Goal: Task Accomplishment & Management: Manage account settings

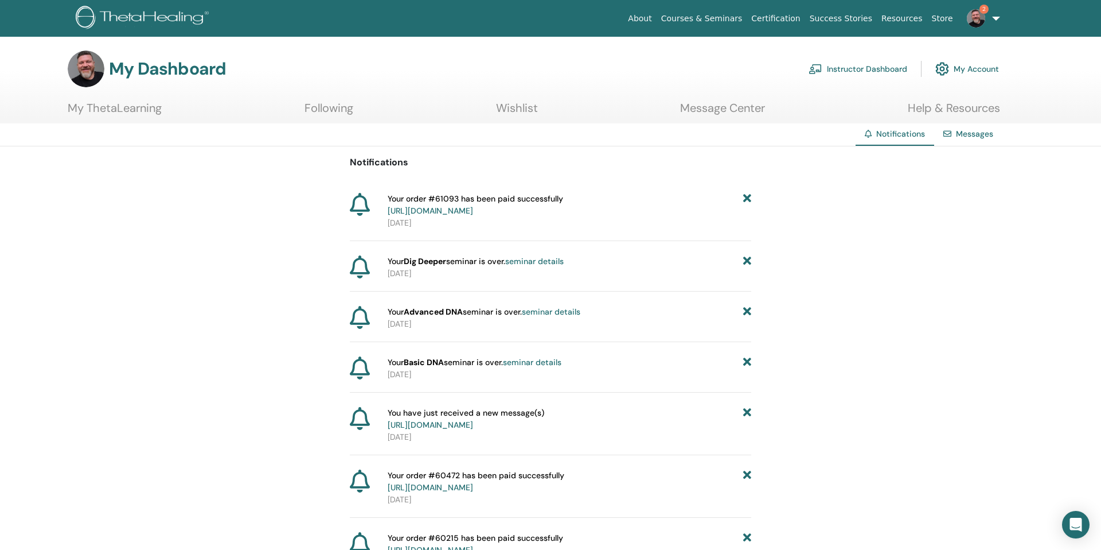
click at [866, 67] on link "Instructor Dashboard" at bounding box center [858, 68] width 99 height 25
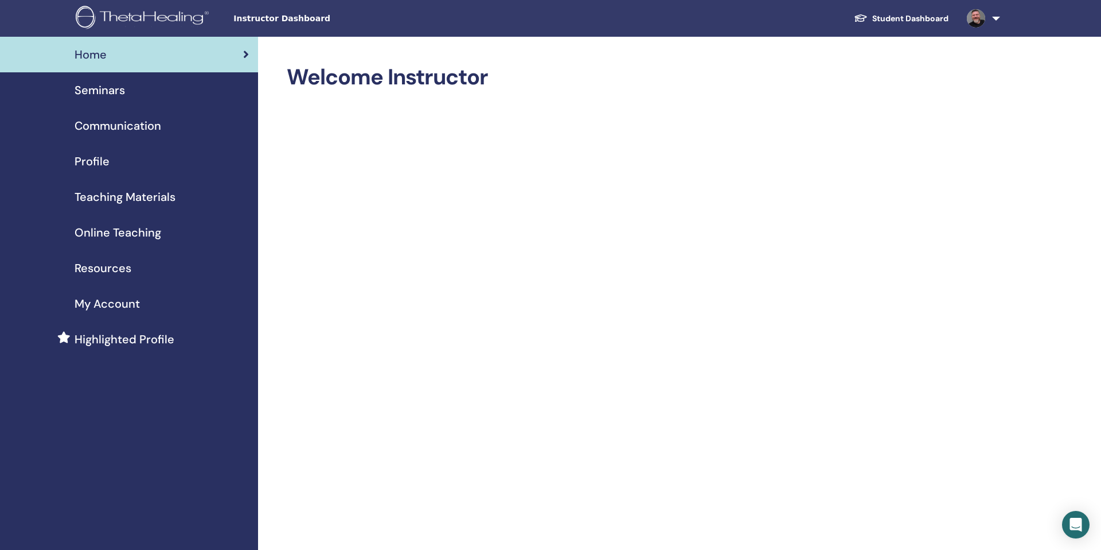
click at [138, 192] on span "Teaching Materials" at bounding box center [125, 196] width 101 height 17
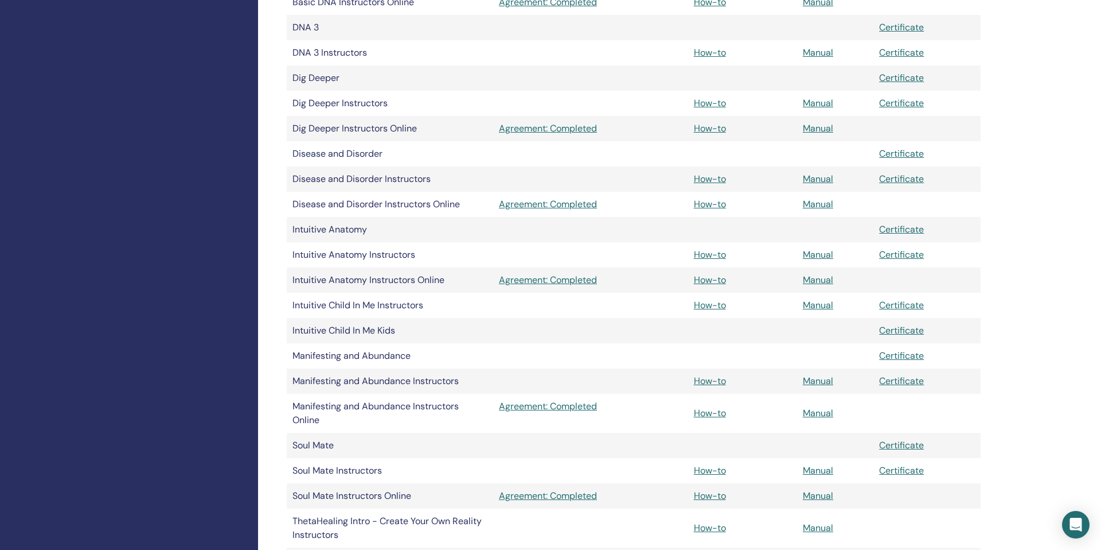
scroll to position [499, 0]
click at [710, 410] on link "How-to" at bounding box center [710, 412] width 32 height 12
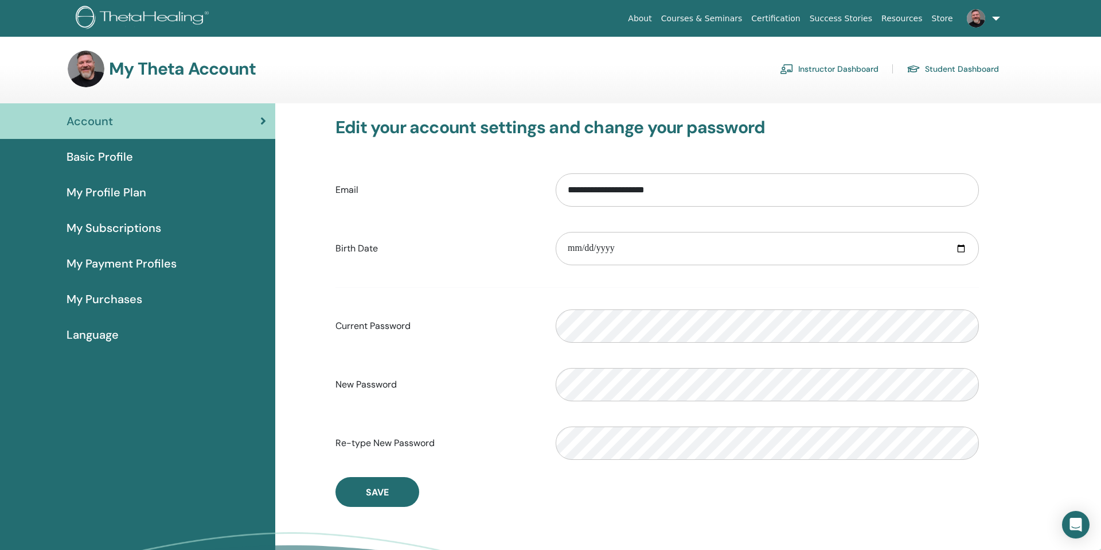
click at [930, 70] on link "Student Dashboard" at bounding box center [953, 69] width 92 height 18
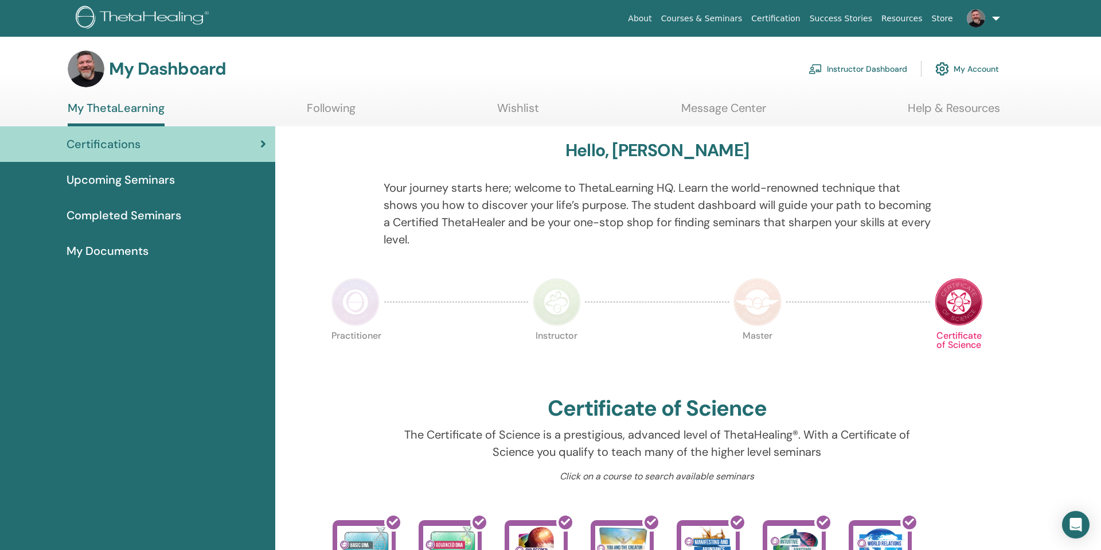
click at [870, 67] on link "Instructor Dashboard" at bounding box center [858, 68] width 99 height 25
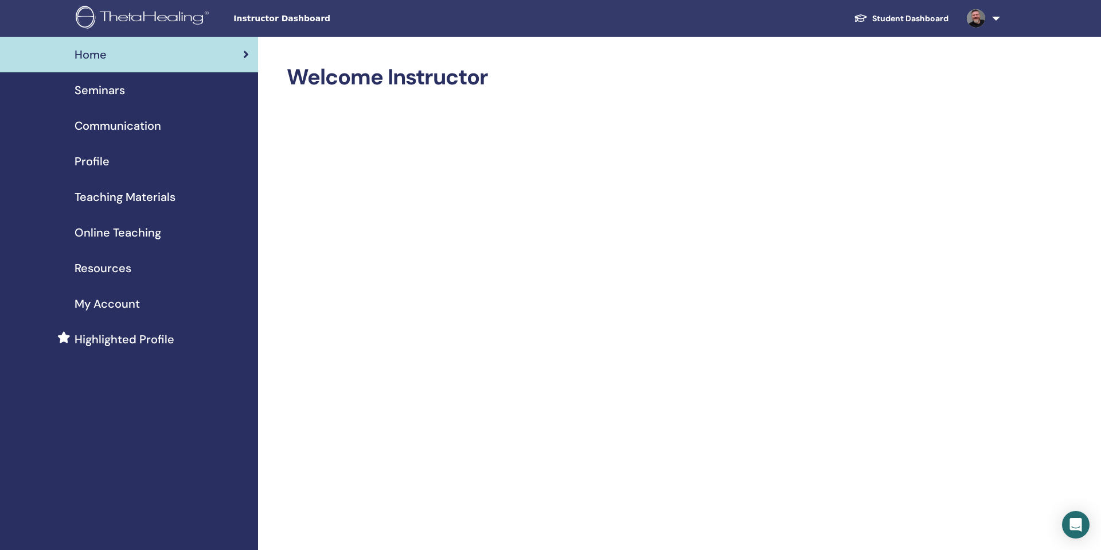
click at [114, 267] on span "Resources" at bounding box center [103, 267] width 57 height 17
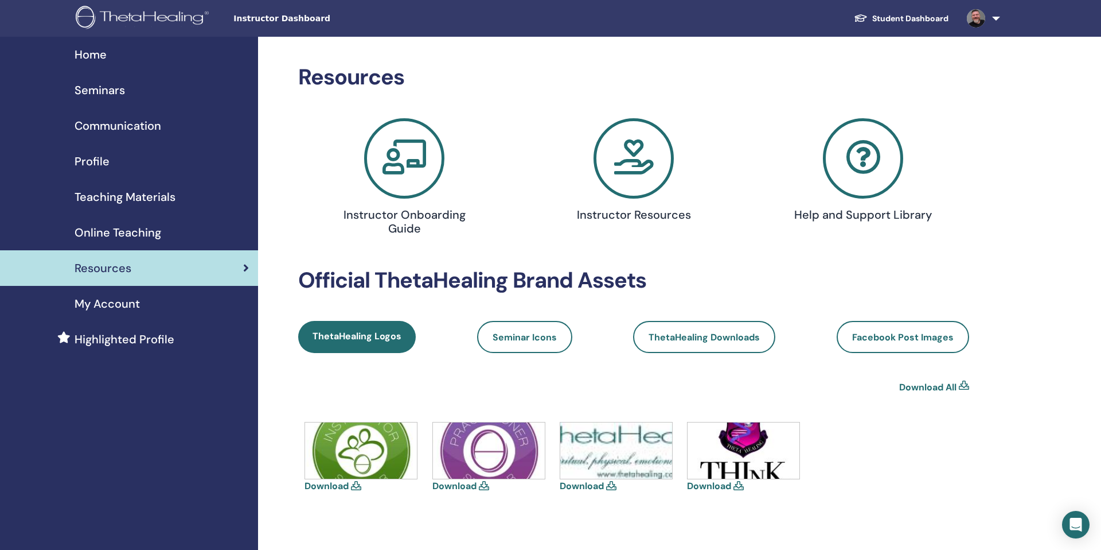
click at [104, 89] on span "Seminars" at bounding box center [100, 89] width 50 height 17
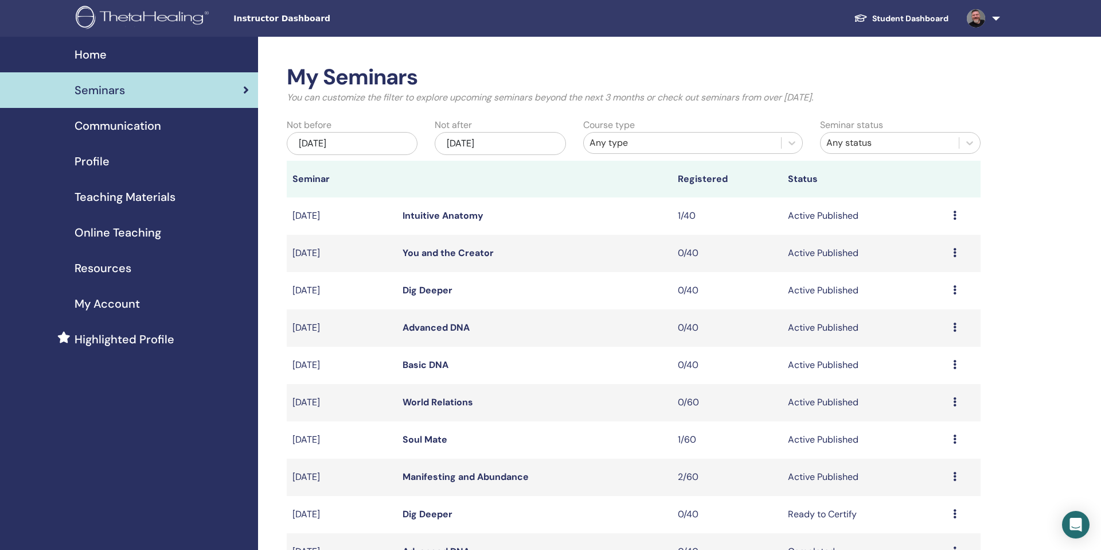
click at [104, 184] on link "Teaching Materials" at bounding box center [129, 197] width 258 height 36
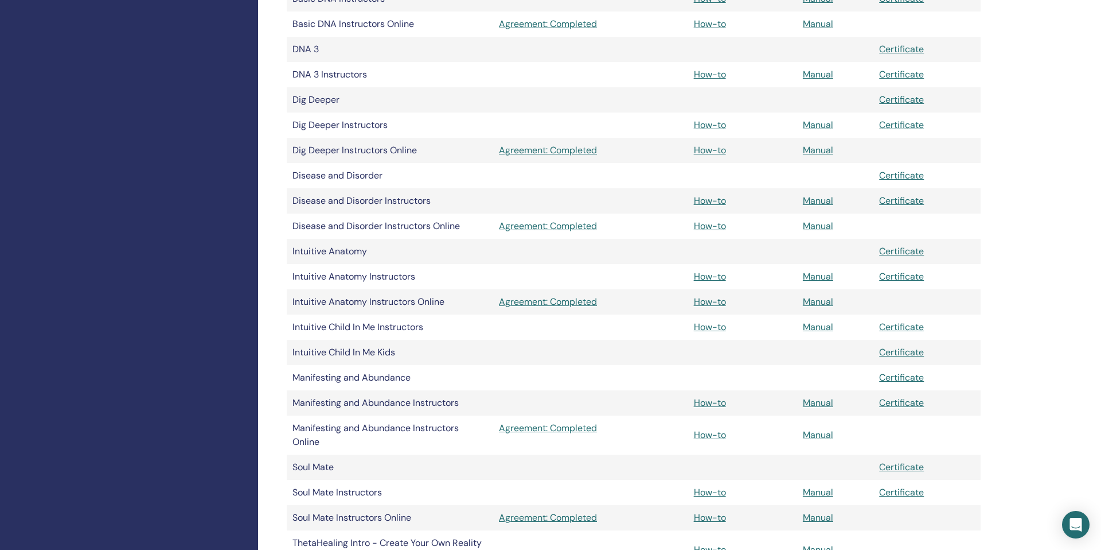
scroll to position [477, 0]
click at [822, 403] on link "Manual" at bounding box center [818, 402] width 30 height 12
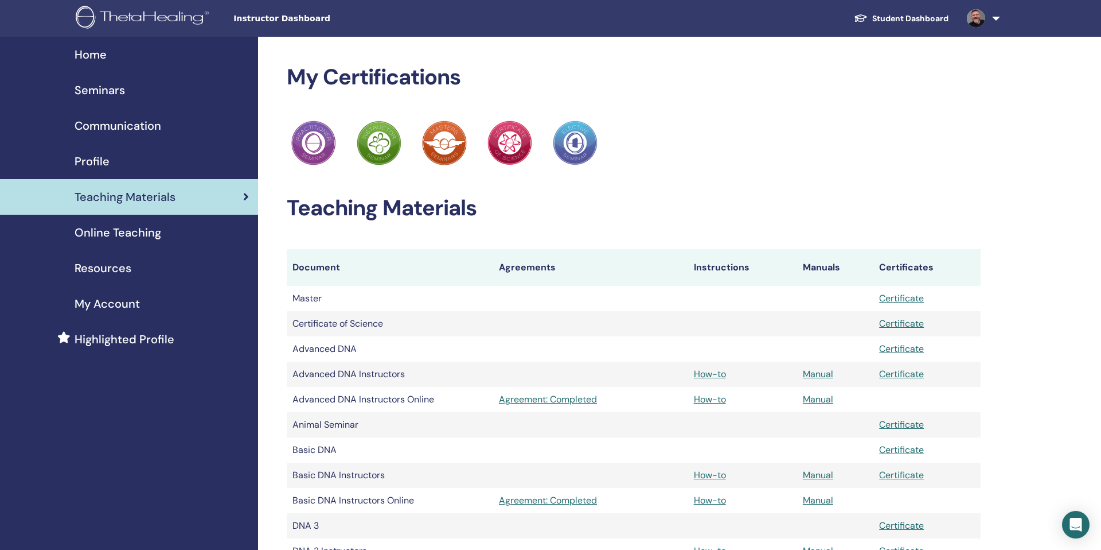
scroll to position [477, 0]
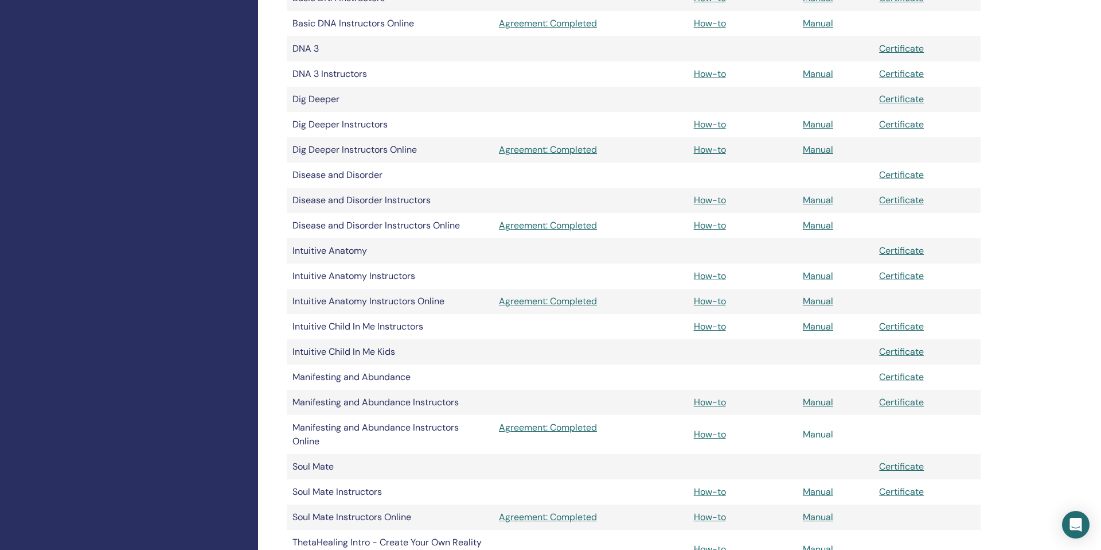
click at [821, 434] on link "Manual" at bounding box center [818, 434] width 30 height 12
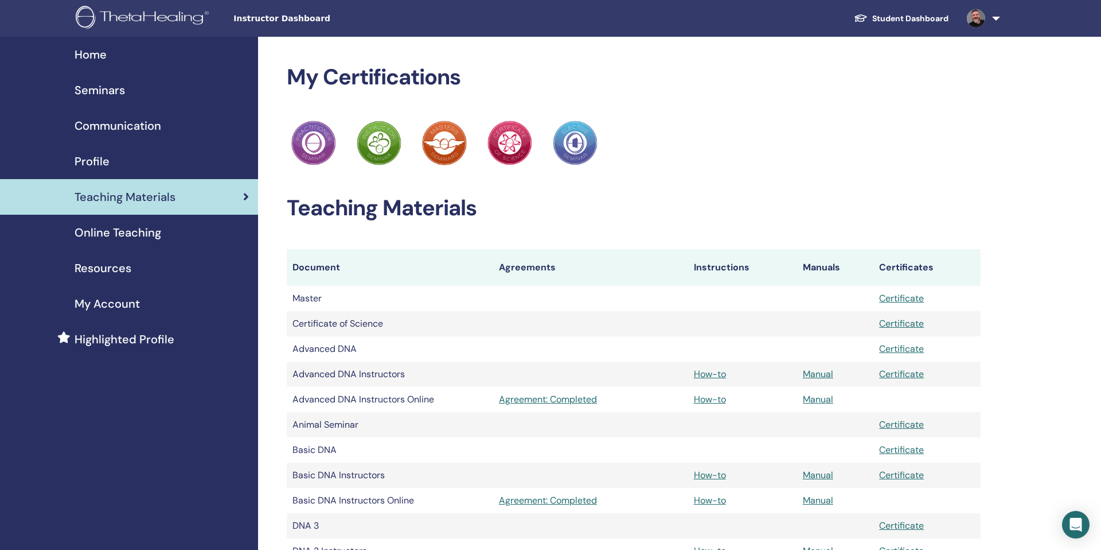
click at [140, 228] on span "Online Teaching" at bounding box center [118, 232] width 87 height 17
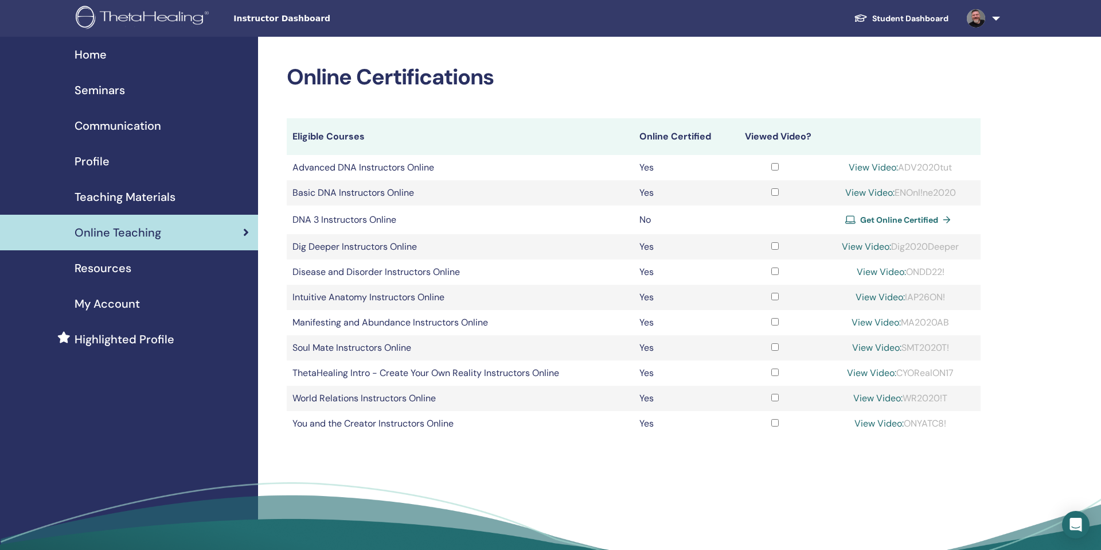
click at [112, 264] on span "Resources" at bounding box center [103, 267] width 57 height 17
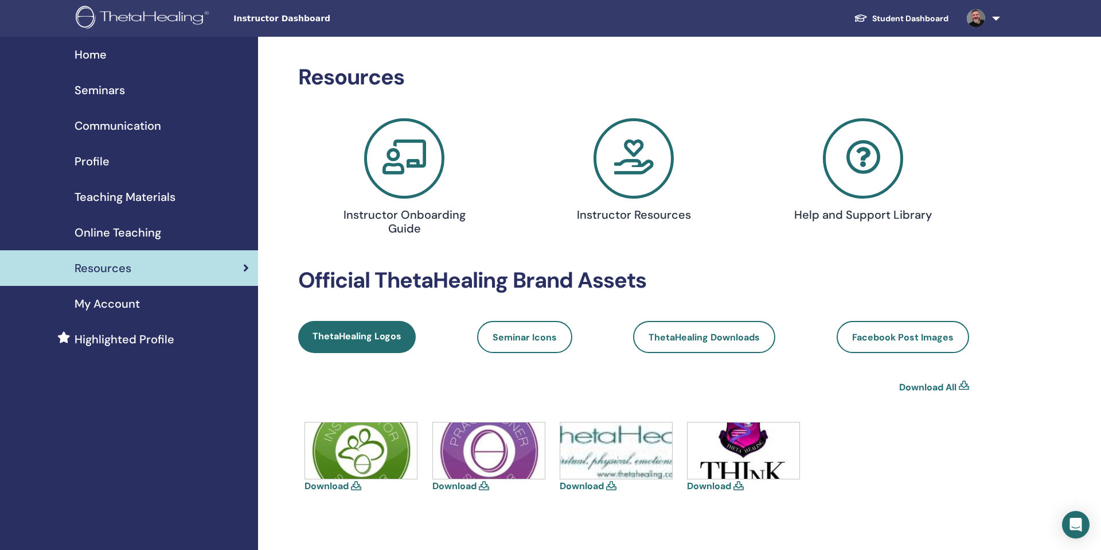
click at [111, 89] on span "Seminars" at bounding box center [100, 89] width 50 height 17
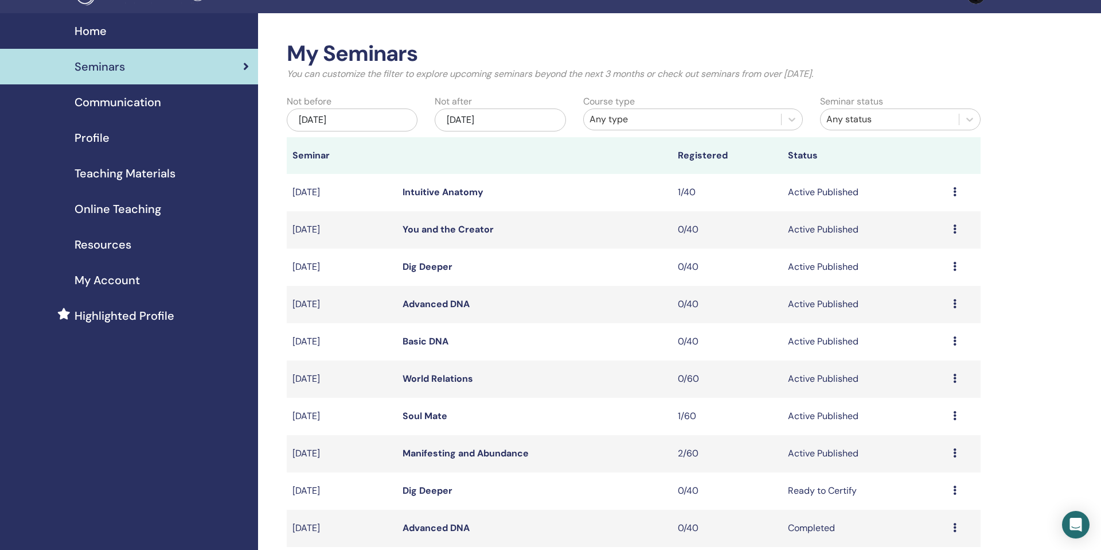
scroll to position [22, 0]
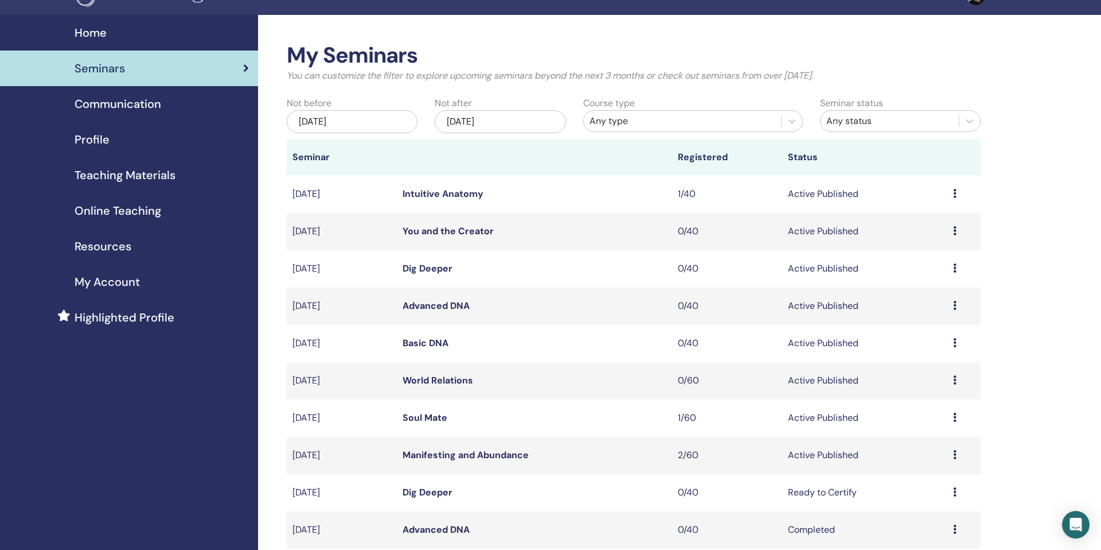
click at [107, 280] on span "My Account" at bounding box center [107, 281] width 65 height 17
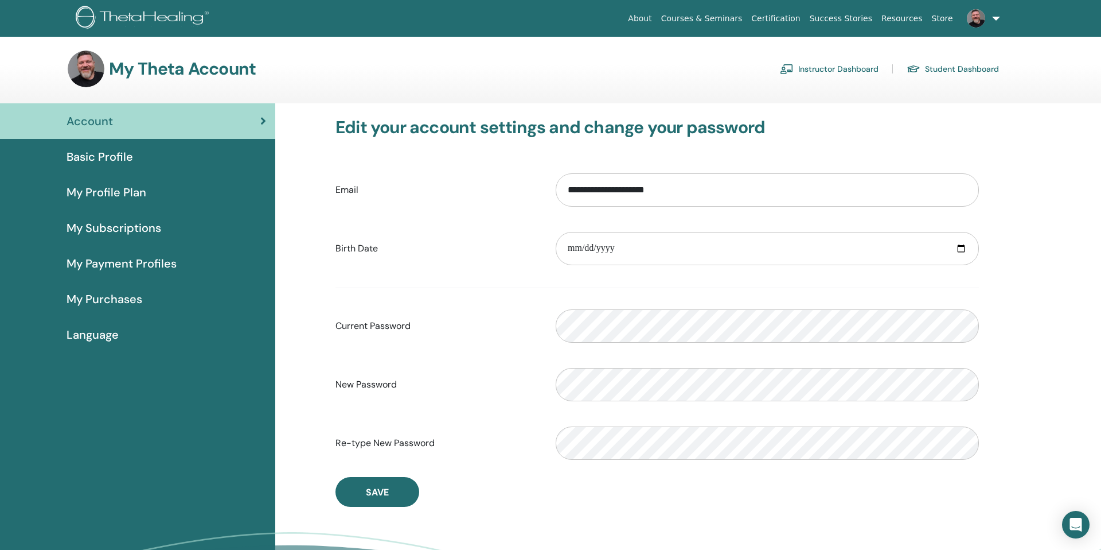
click at [115, 259] on span "My Payment Profiles" at bounding box center [122, 263] width 110 height 17
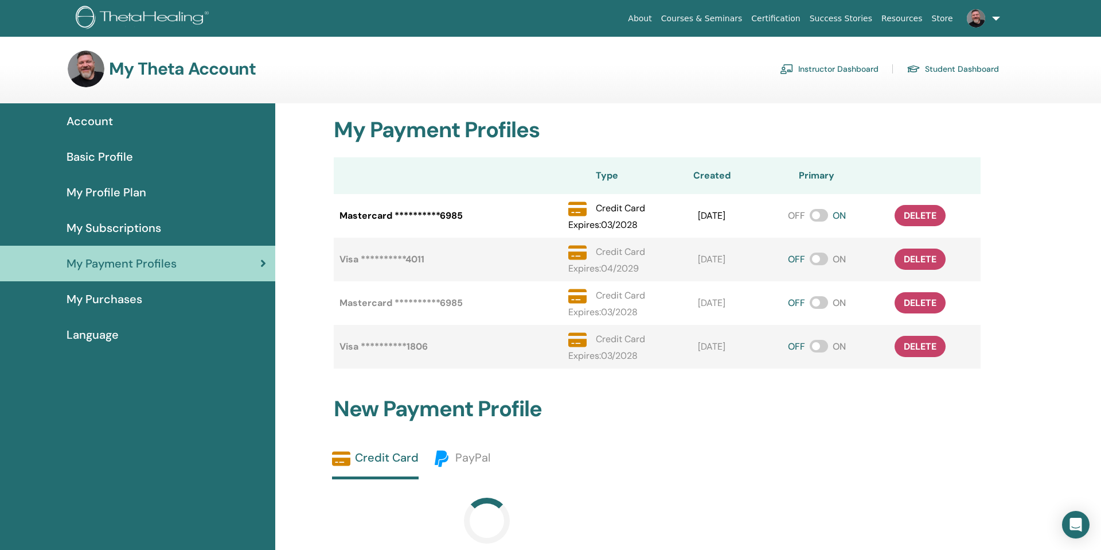
click at [115, 231] on span "My Subscriptions" at bounding box center [114, 227] width 95 height 17
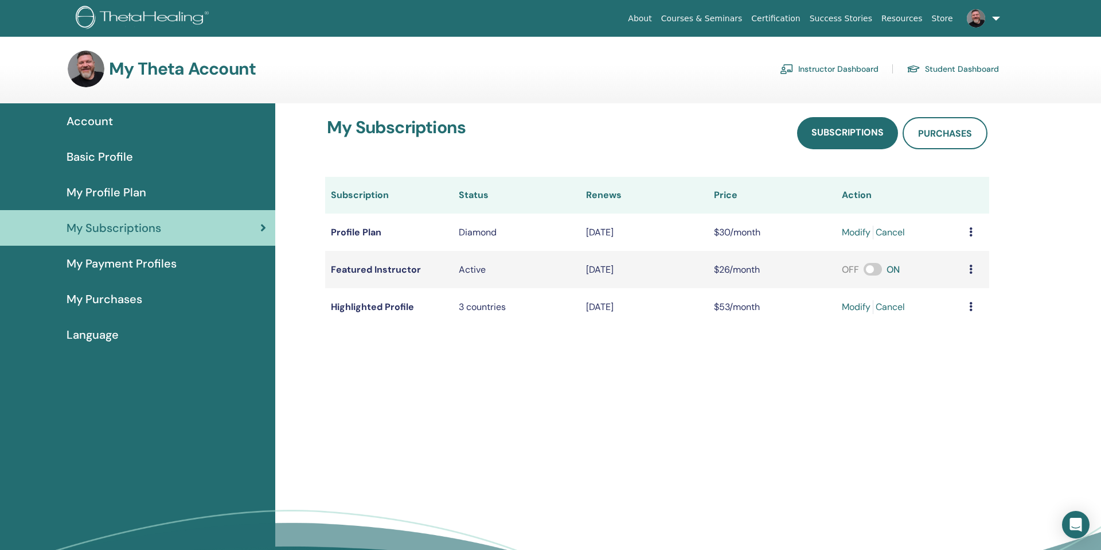
click at [829, 70] on link "Instructor Dashboard" at bounding box center [829, 69] width 99 height 18
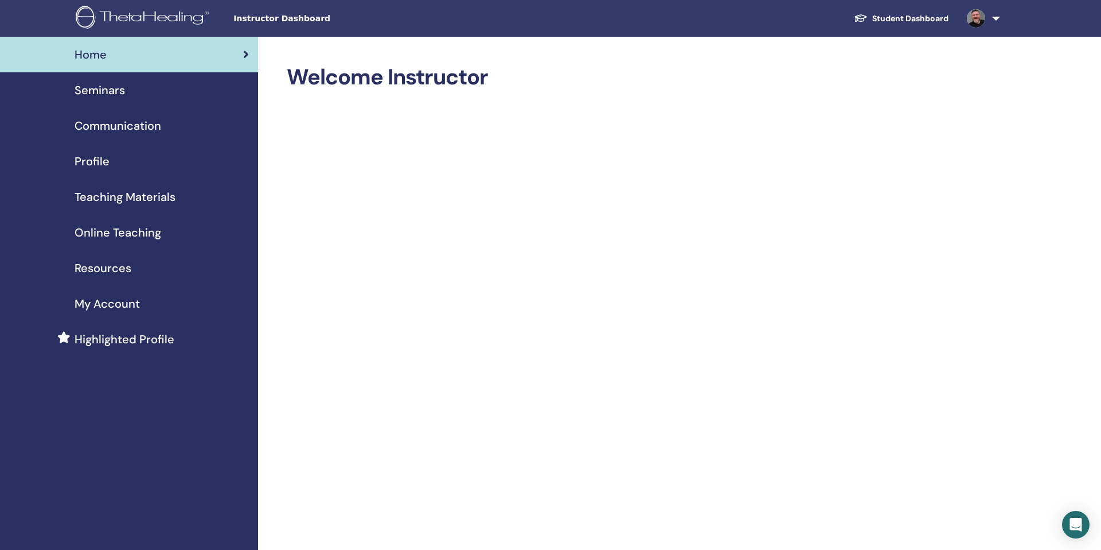
click at [130, 232] on span "Online Teaching" at bounding box center [118, 232] width 87 height 17
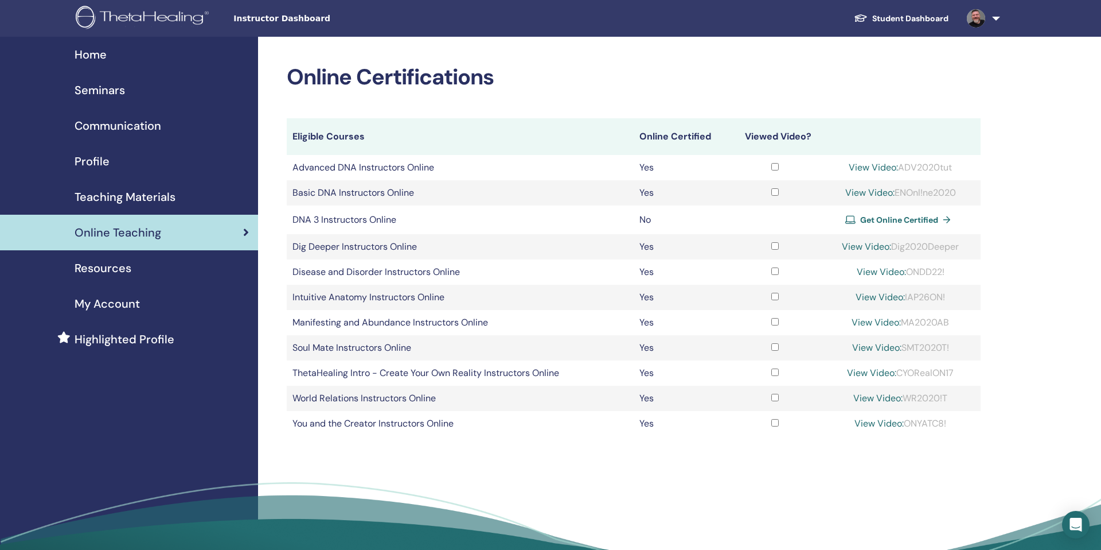
click at [138, 192] on span "Teaching Materials" at bounding box center [125, 196] width 101 height 17
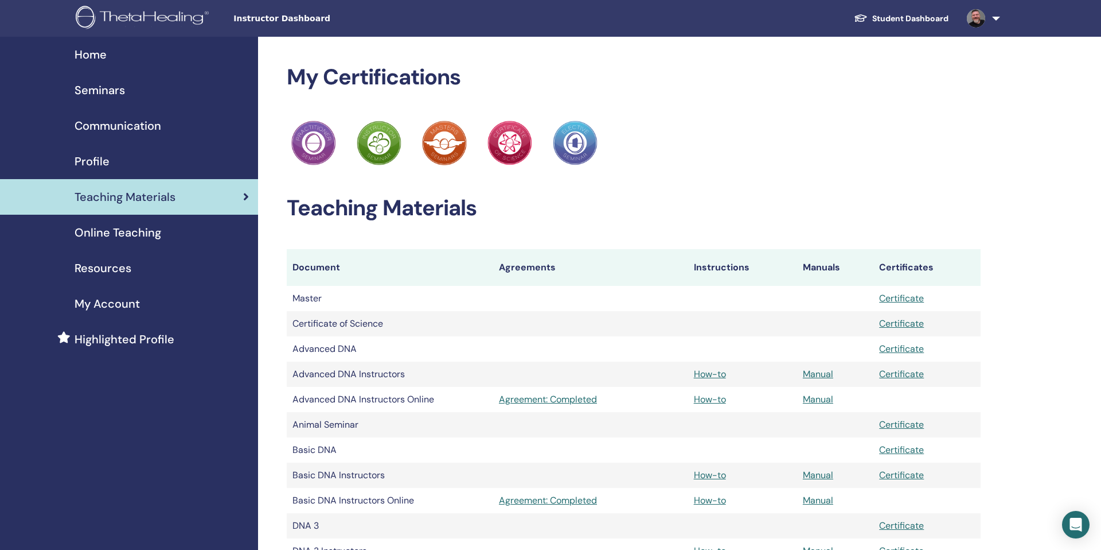
click at [109, 89] on span "Seminars" at bounding box center [100, 89] width 50 height 17
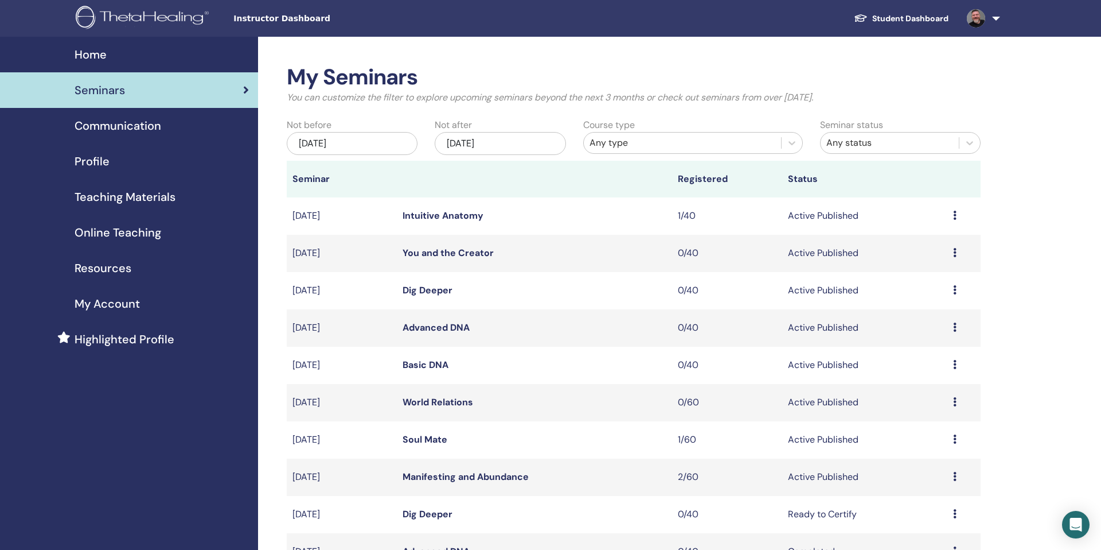
click at [511, 472] on link "Manifesting and Abundance" at bounding box center [466, 476] width 126 height 12
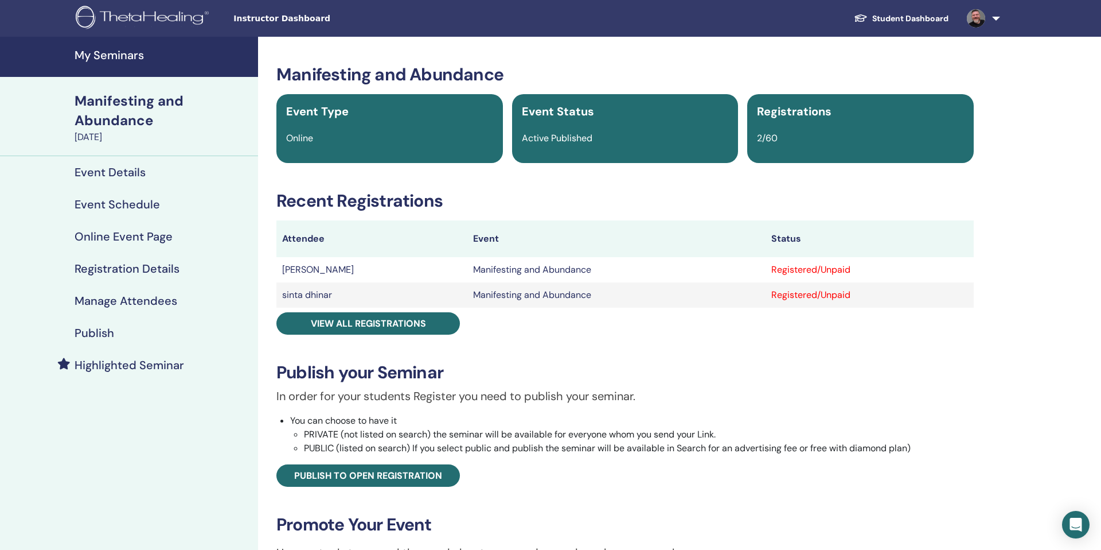
click at [337, 345] on div "Manifesting and Abundance Event Type Online Event Status Active Published Regis…" at bounding box center [625, 393] width 721 height 659
click at [107, 330] on h4 "Publish" at bounding box center [95, 333] width 40 height 14
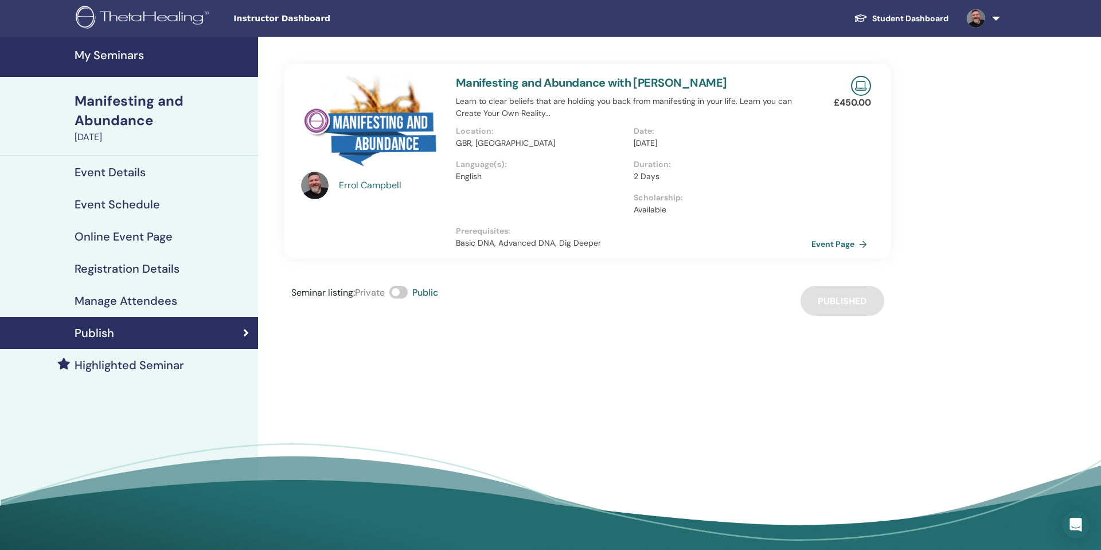
click at [121, 299] on h4 "Manage Attendees" at bounding box center [126, 301] width 103 height 14
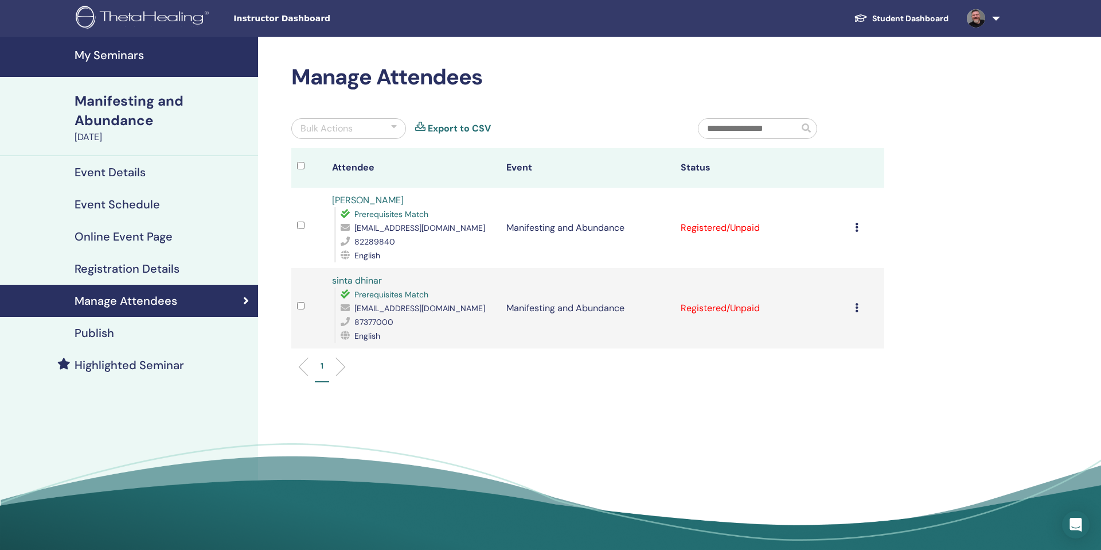
click at [124, 270] on h4 "Registration Details" at bounding box center [127, 269] width 105 height 14
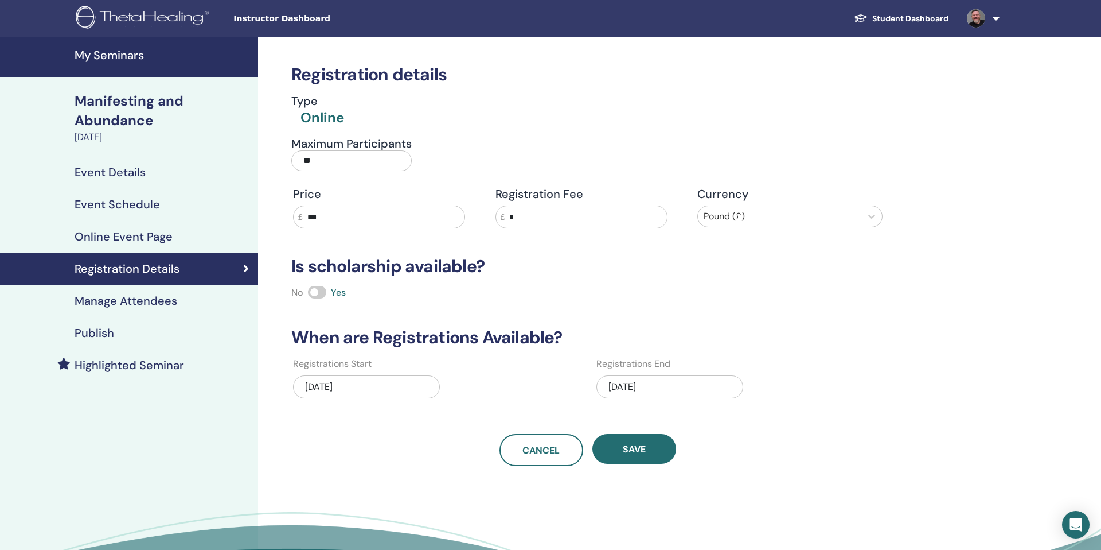
click at [126, 239] on h4 "Online Event Page" at bounding box center [124, 236] width 98 height 14
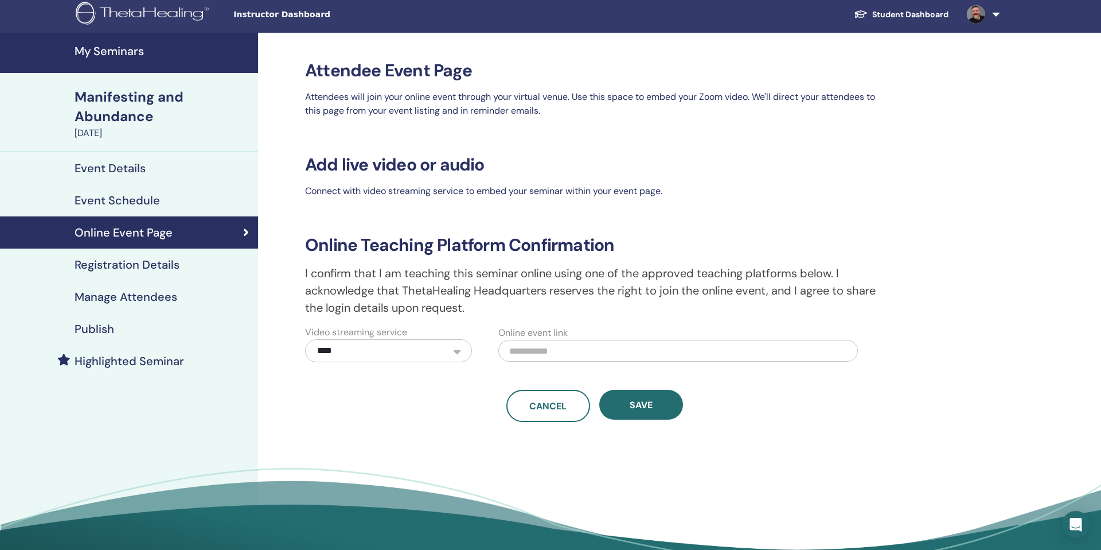
scroll to position [5, 0]
click at [455, 354] on select "**********" at bounding box center [388, 349] width 167 height 23
click at [305, 338] on select "**********" at bounding box center [388, 349] width 167 height 23
click at [432, 417] on div "Cancel Save" at bounding box center [594, 405] width 593 height 32
click at [520, 348] on input "text" at bounding box center [679, 350] width 360 height 22
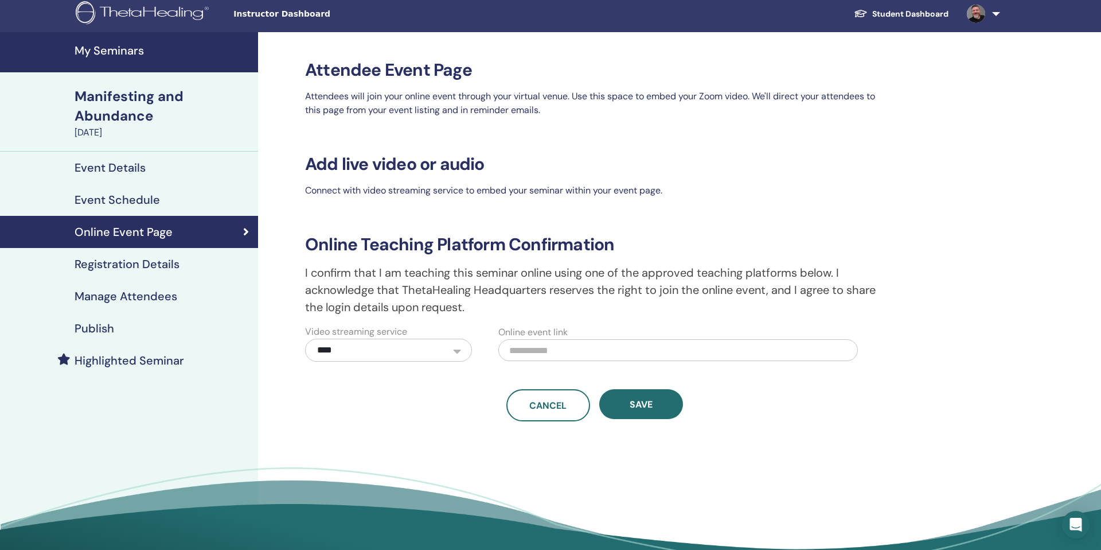
click at [479, 400] on div "Cancel Save" at bounding box center [594, 405] width 593 height 32
click at [155, 202] on h4 "Event Schedule" at bounding box center [117, 200] width 85 height 14
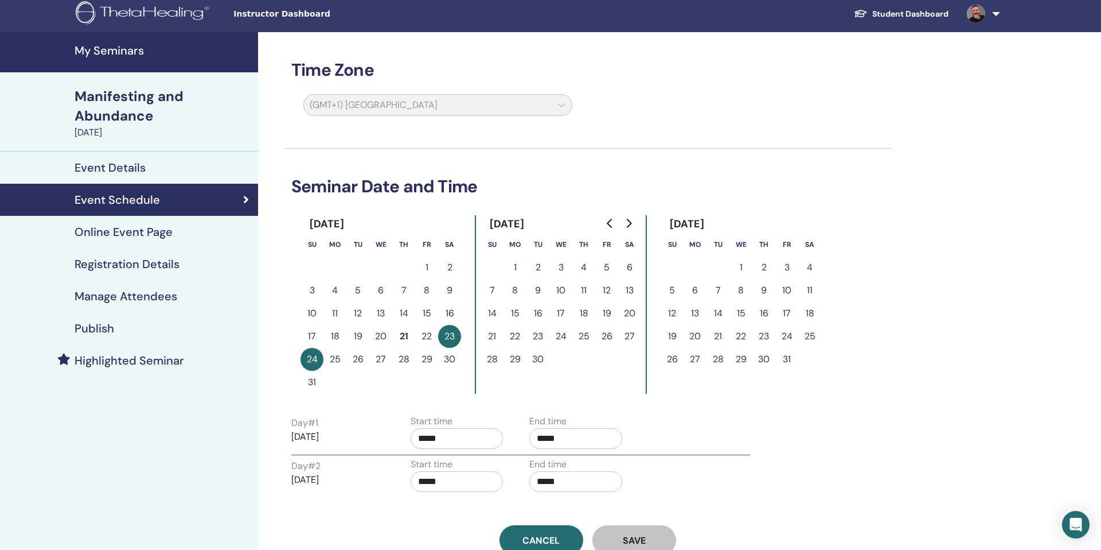
click at [136, 168] on h4 "Event Details" at bounding box center [110, 168] width 71 height 14
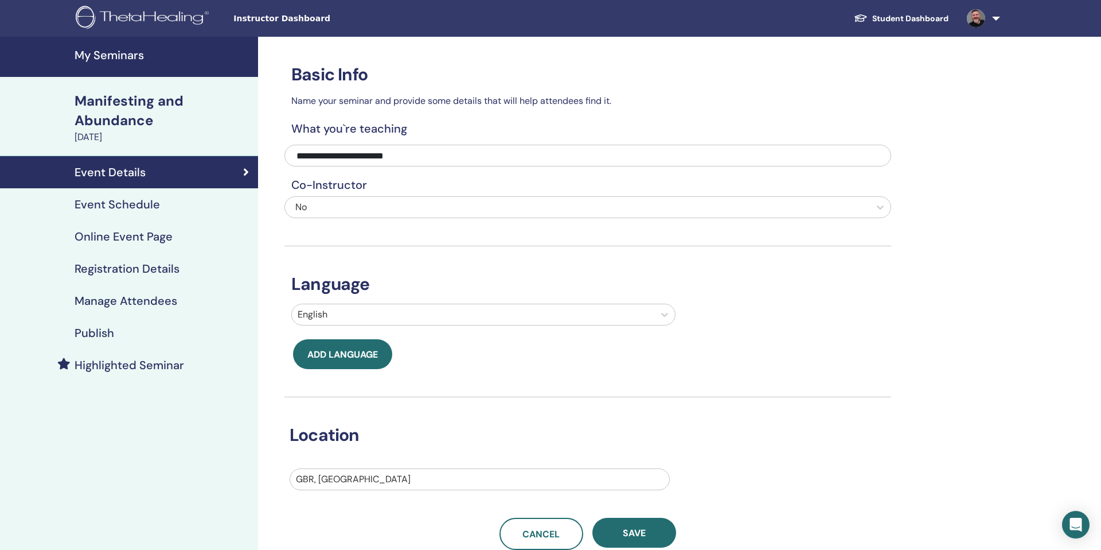
click at [178, 94] on div "Manifesting and Abundance" at bounding box center [163, 110] width 177 height 39
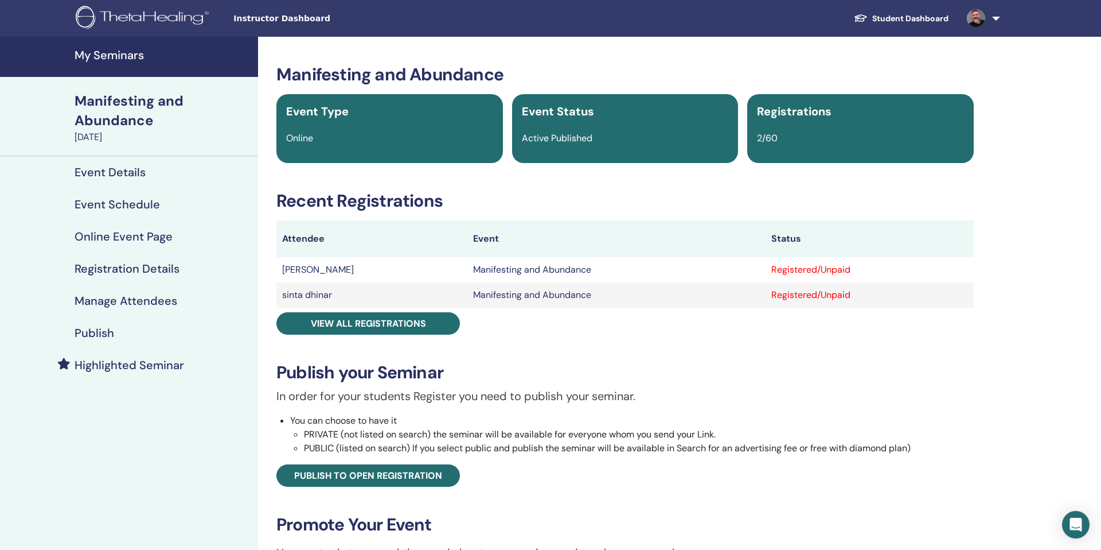
click at [294, 17] on span "Instructor Dashboard" at bounding box center [319, 19] width 172 height 12
click at [126, 53] on h4 "My Seminars" at bounding box center [163, 55] width 177 height 14
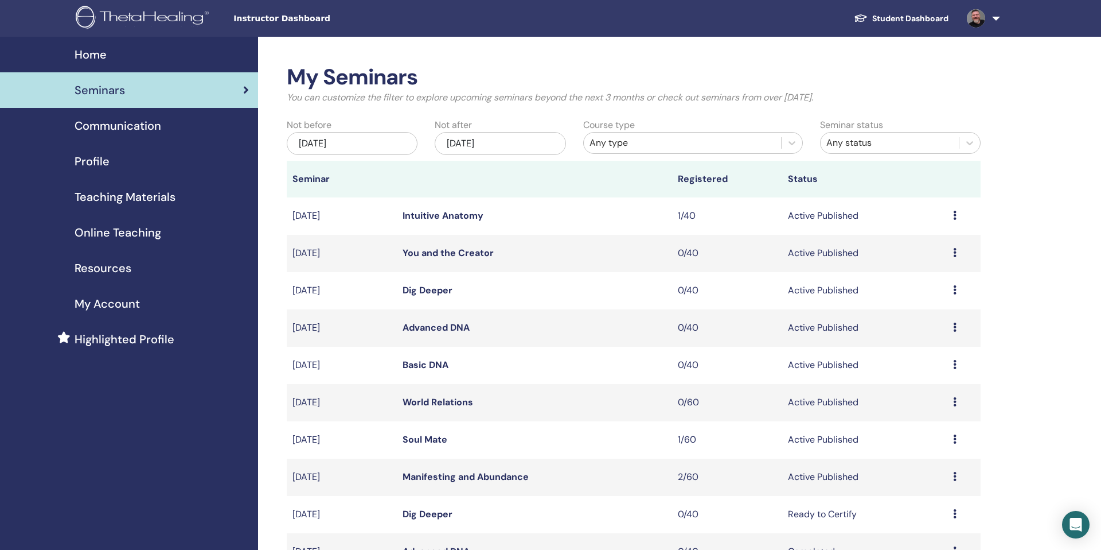
click at [953, 477] on td "Preview Edit Attendees Cancel" at bounding box center [964, 476] width 33 height 37
click at [956, 477] on icon at bounding box center [954, 476] width 3 height 9
click at [113, 301] on span "My Account" at bounding box center [107, 303] width 65 height 17
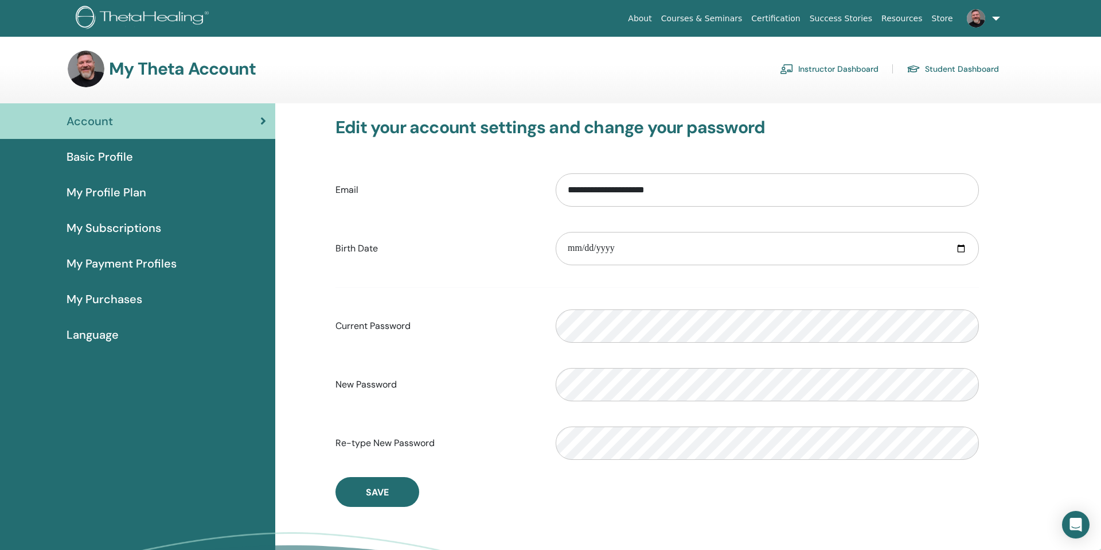
click at [126, 228] on span "My Subscriptions" at bounding box center [114, 227] width 95 height 17
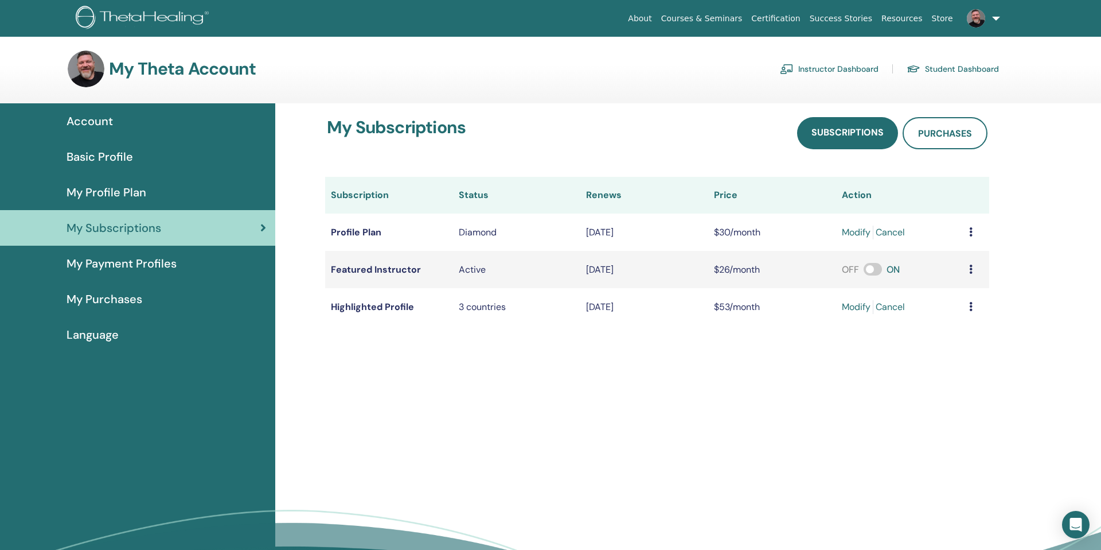
click at [96, 126] on span "Account" at bounding box center [90, 120] width 46 height 17
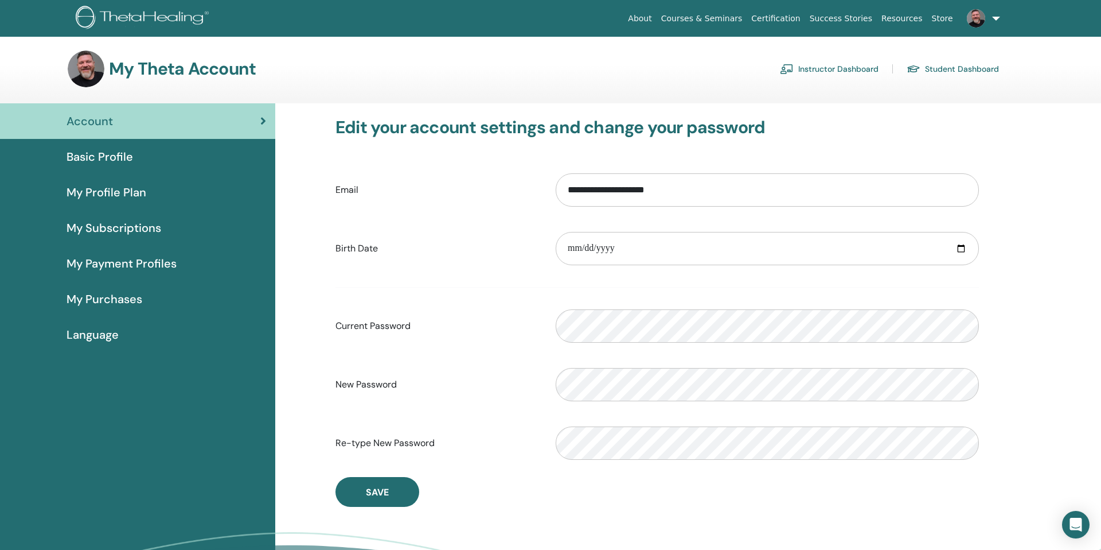
click at [98, 184] on span "My Profile Plan" at bounding box center [107, 192] width 80 height 17
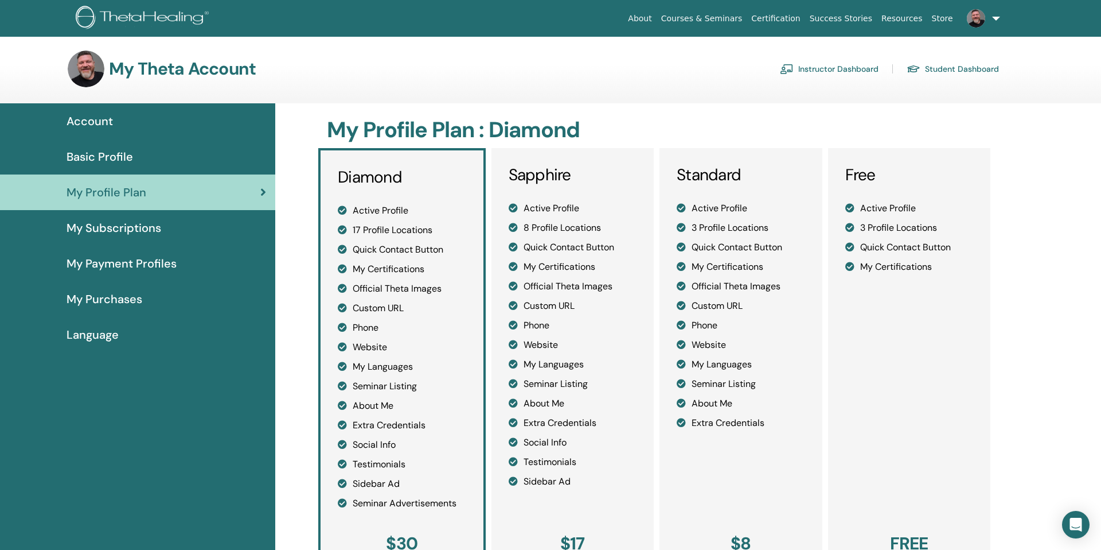
click at [101, 294] on span "My Purchases" at bounding box center [105, 298] width 76 height 17
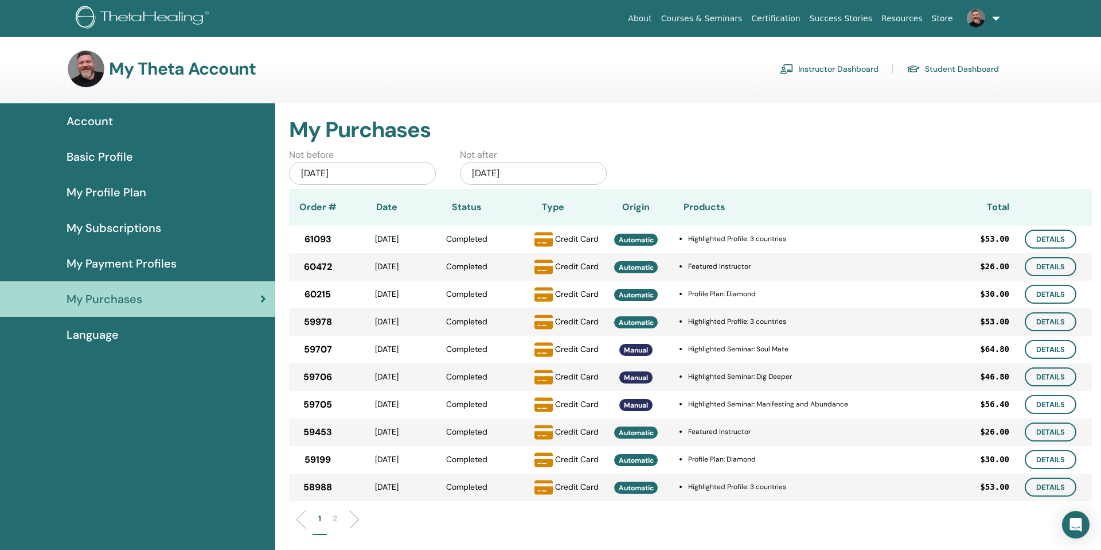
click at [91, 120] on span "Account" at bounding box center [90, 120] width 46 height 17
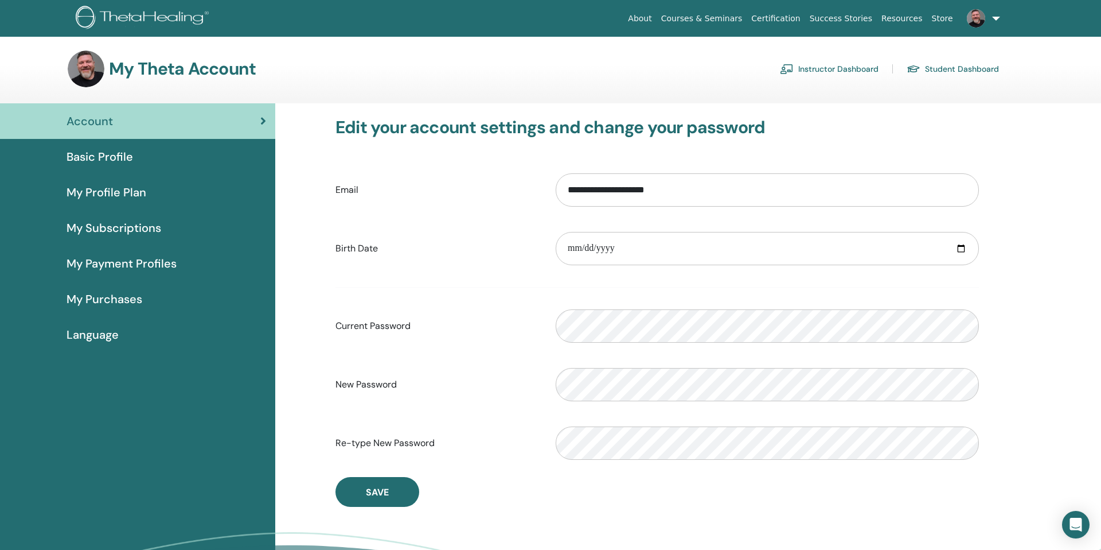
click at [729, 20] on link "Courses & Seminars" at bounding box center [702, 18] width 91 height 21
click at [843, 69] on link "Instructor Dashboard" at bounding box center [829, 69] width 99 height 18
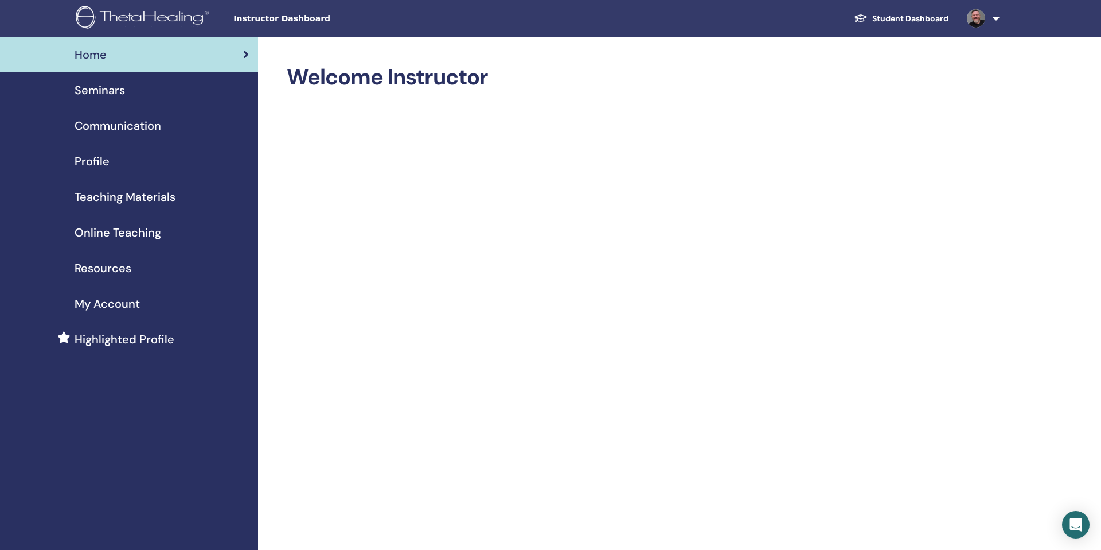
click at [105, 227] on span "Online Teaching" at bounding box center [118, 232] width 87 height 17
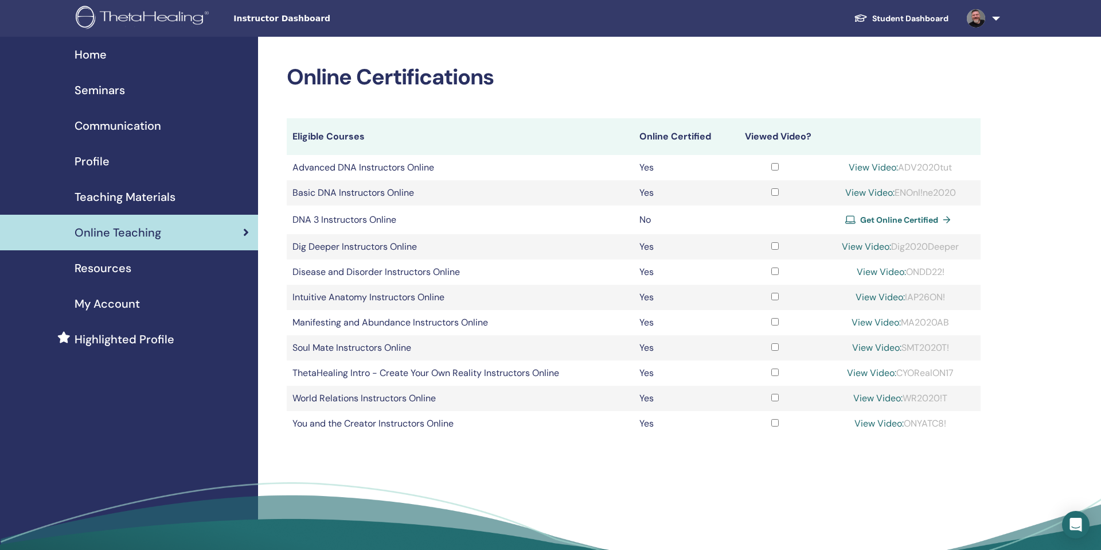
click at [403, 324] on td "Manifesting and Abundance Instructors Online" at bounding box center [460, 322] width 347 height 25
click at [107, 268] on span "Resources" at bounding box center [103, 267] width 57 height 17
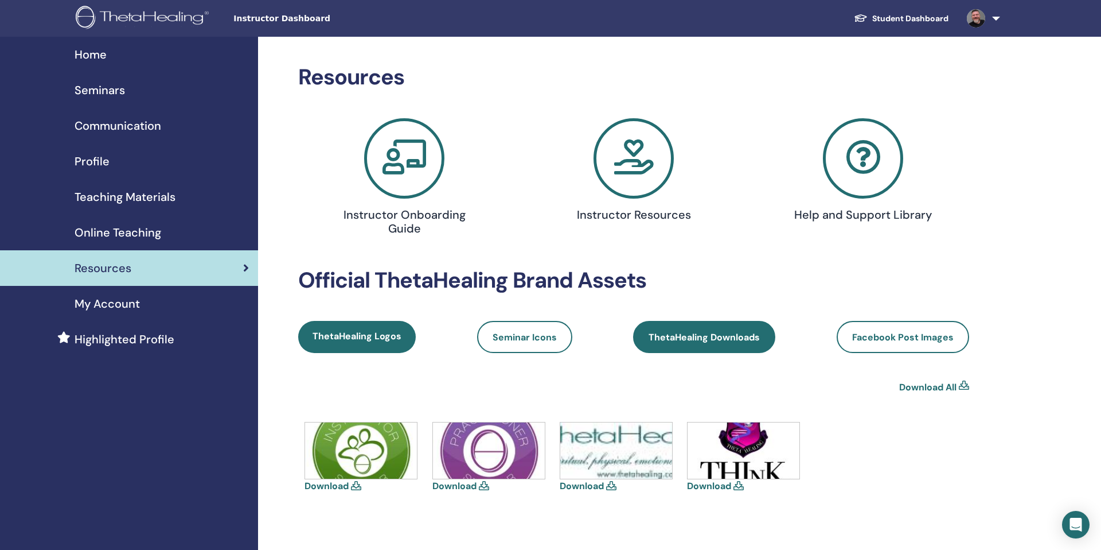
click at [704, 336] on span "ThetaHealing Downloads" at bounding box center [704, 337] width 111 height 12
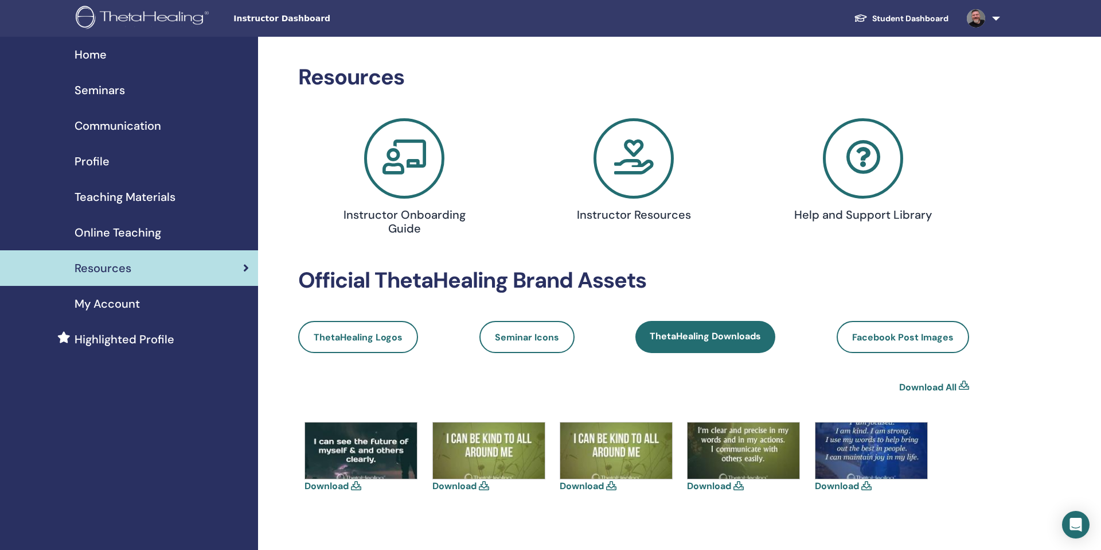
click at [119, 300] on span "My Account" at bounding box center [107, 303] width 65 height 17
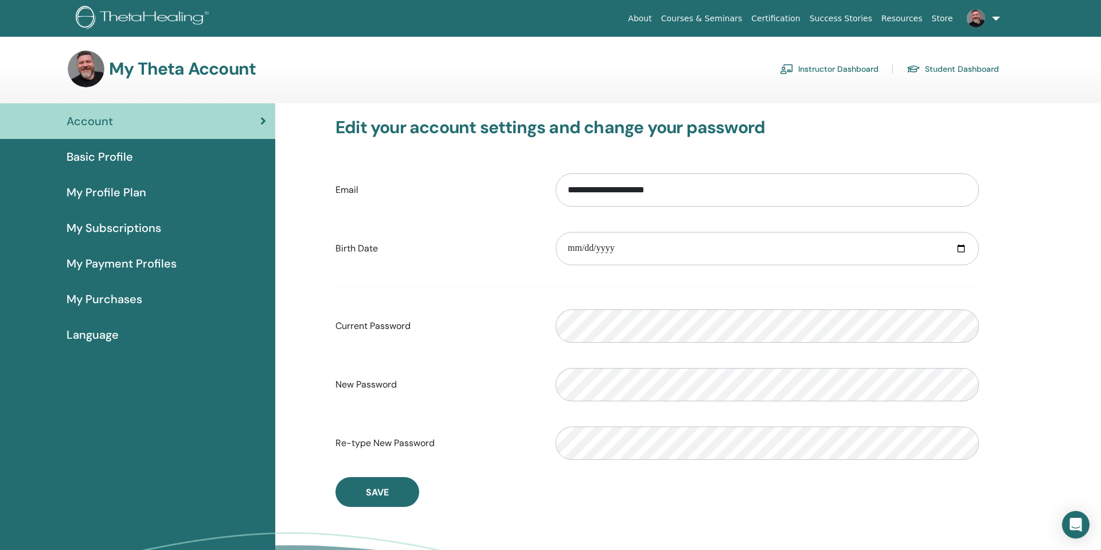
click at [832, 67] on link "Instructor Dashboard" at bounding box center [829, 69] width 99 height 18
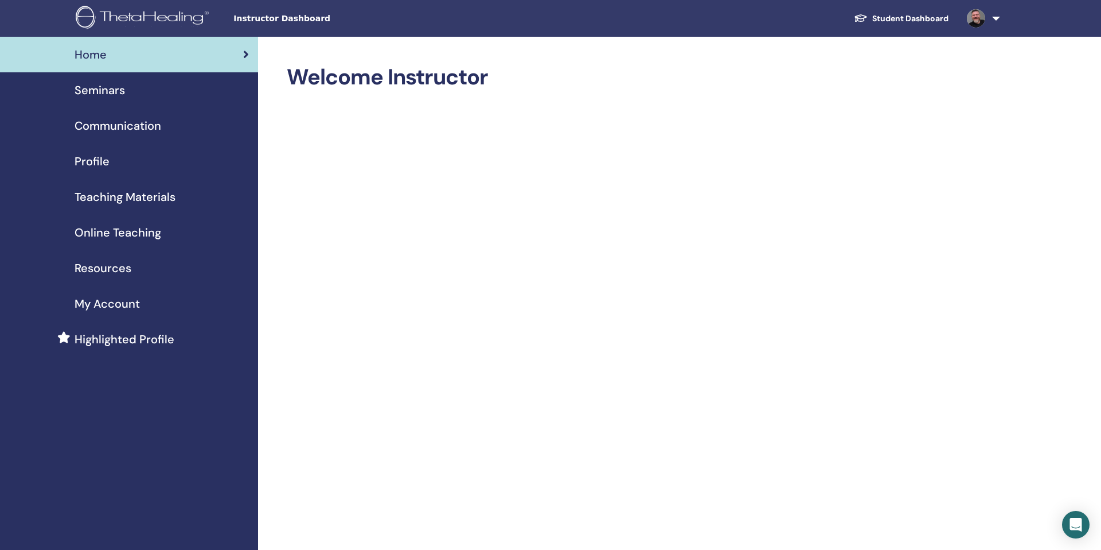
click at [104, 196] on span "Teaching Materials" at bounding box center [125, 196] width 101 height 17
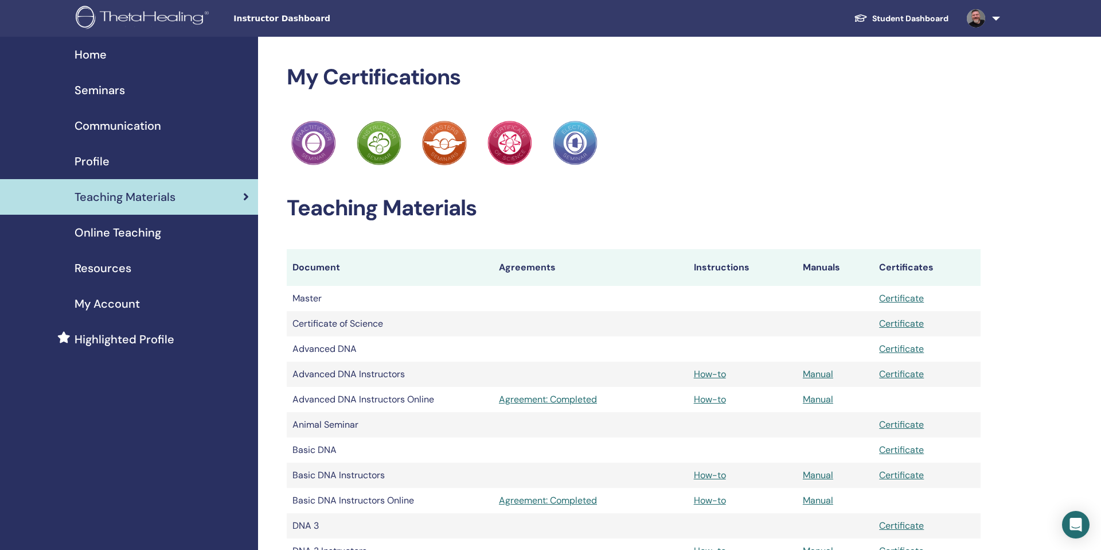
click at [104, 305] on span "My Account" at bounding box center [107, 303] width 65 height 17
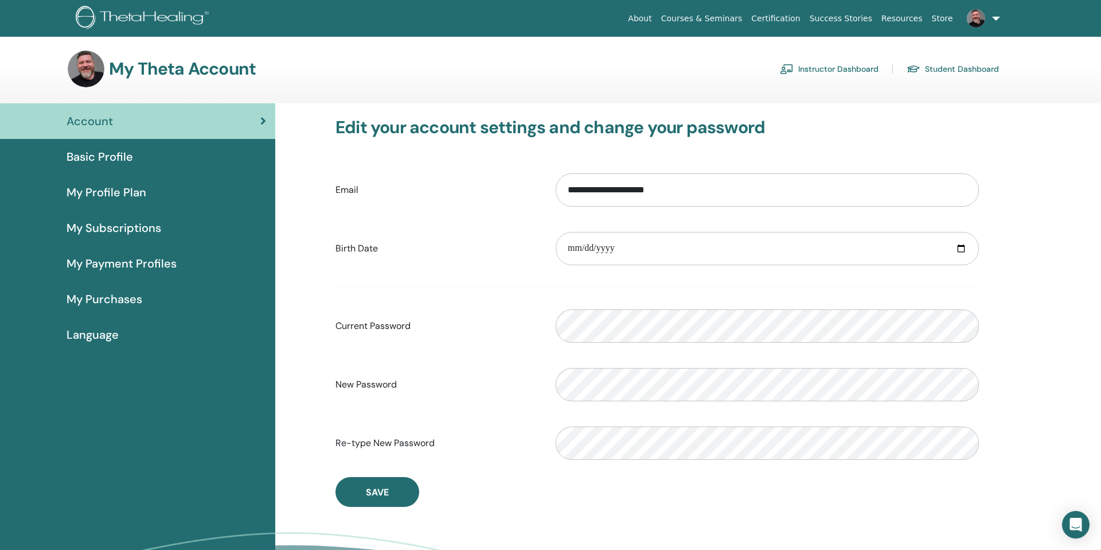
click at [704, 17] on link "Courses & Seminars" at bounding box center [702, 18] width 91 height 21
click at [947, 72] on link "Student Dashboard" at bounding box center [953, 69] width 92 height 18
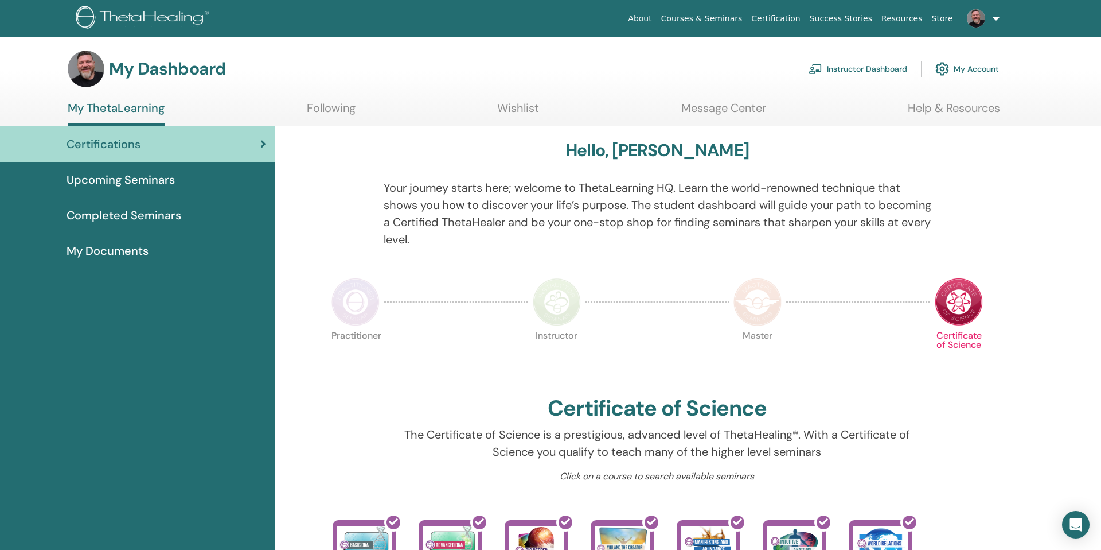
click at [147, 176] on span "Upcoming Seminars" at bounding box center [121, 179] width 108 height 17
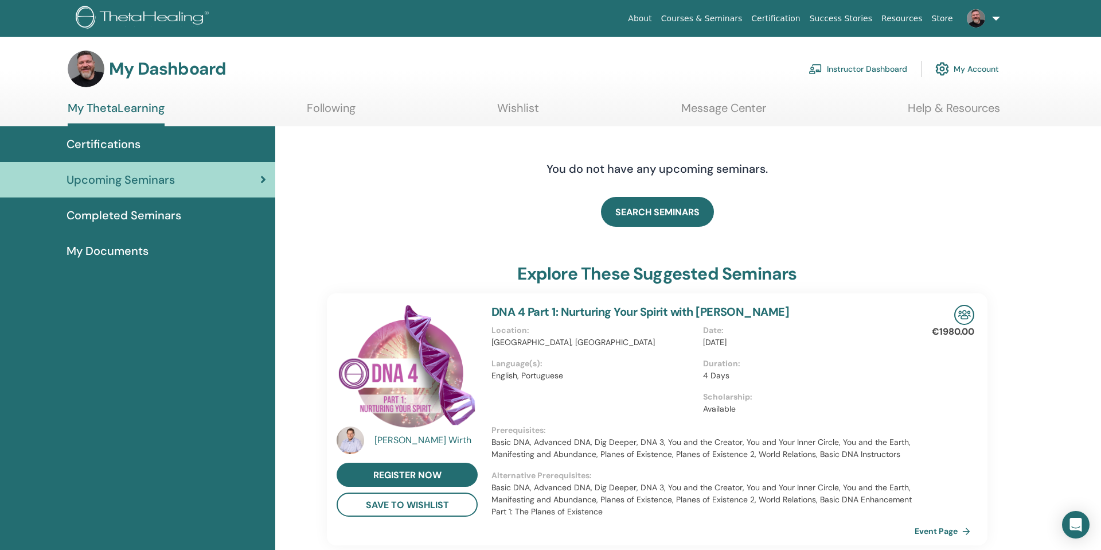
click at [135, 214] on span "Completed Seminars" at bounding box center [124, 215] width 115 height 17
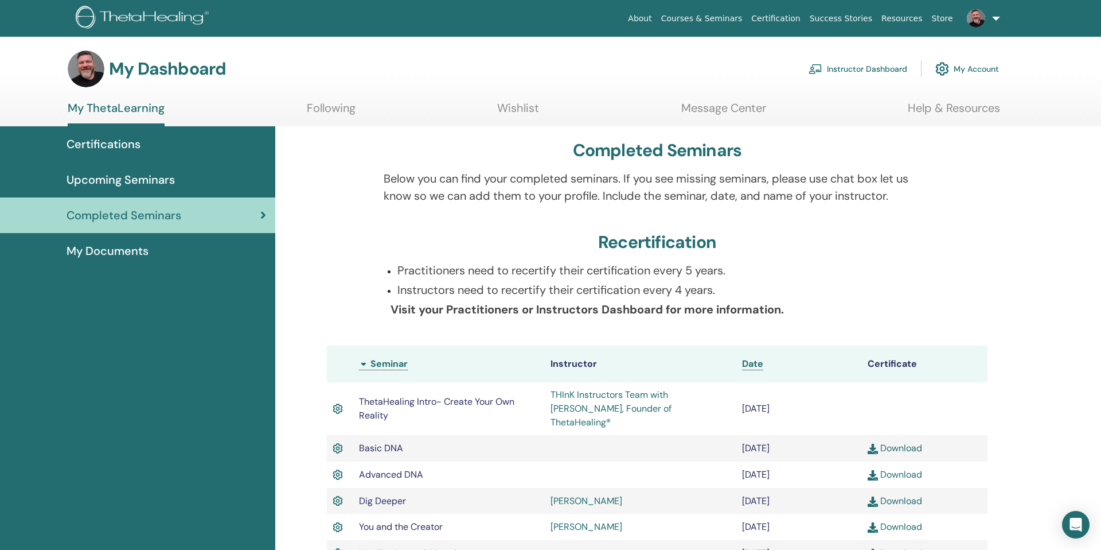
click at [116, 141] on span "Certifications" at bounding box center [104, 143] width 74 height 17
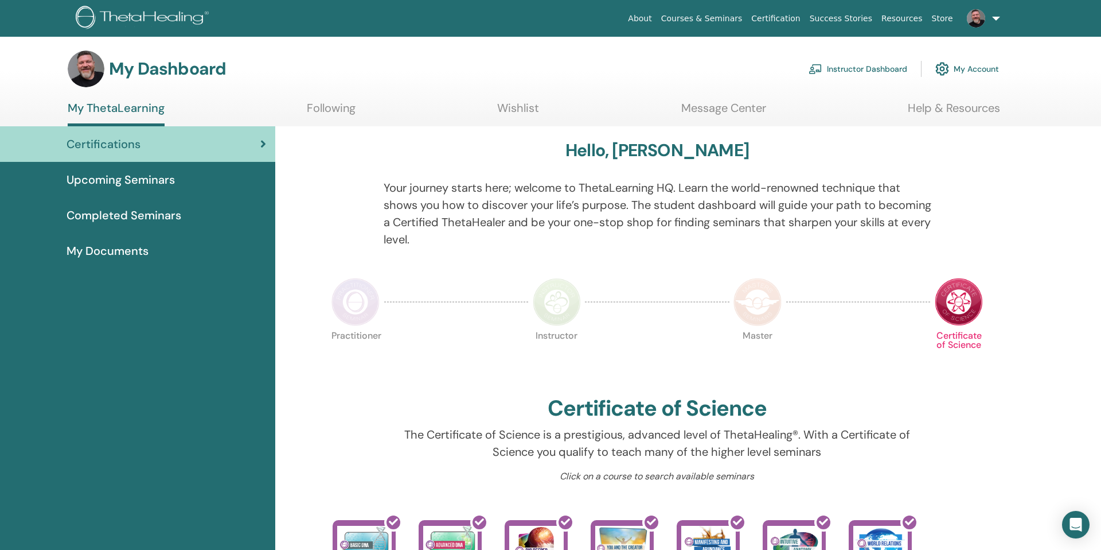
click at [125, 249] on span "My Documents" at bounding box center [108, 250] width 82 height 17
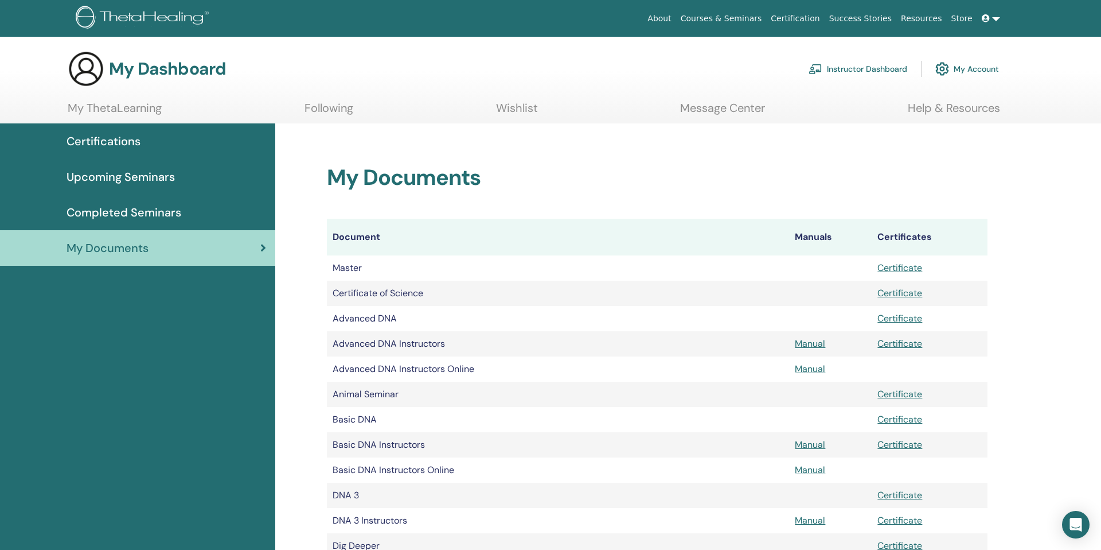
click at [125, 249] on span "My Documents" at bounding box center [108, 247] width 82 height 17
click at [976, 71] on link "My Account" at bounding box center [968, 68] width 64 height 25
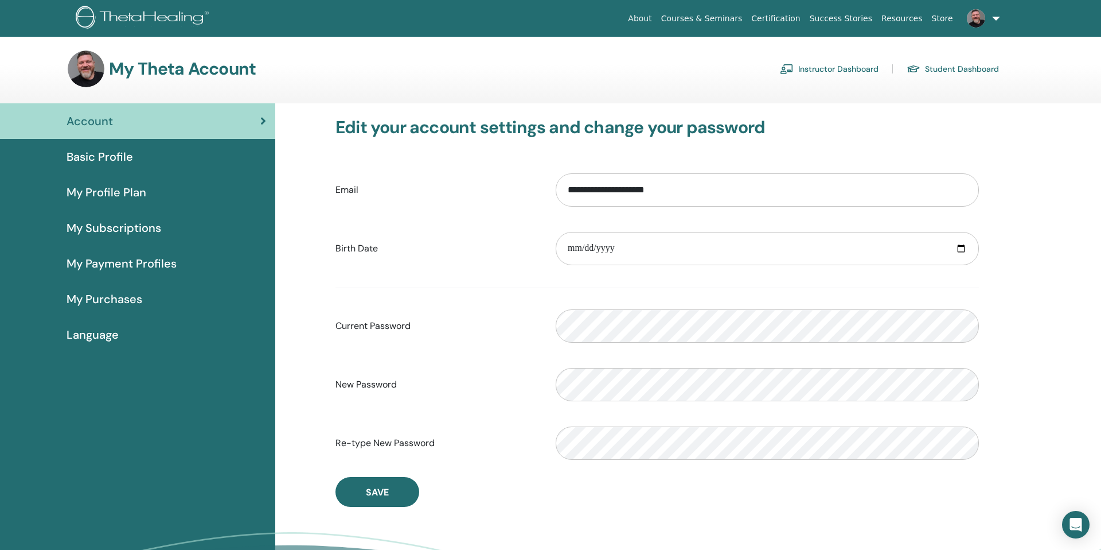
click at [997, 19] on link at bounding box center [981, 18] width 47 height 37
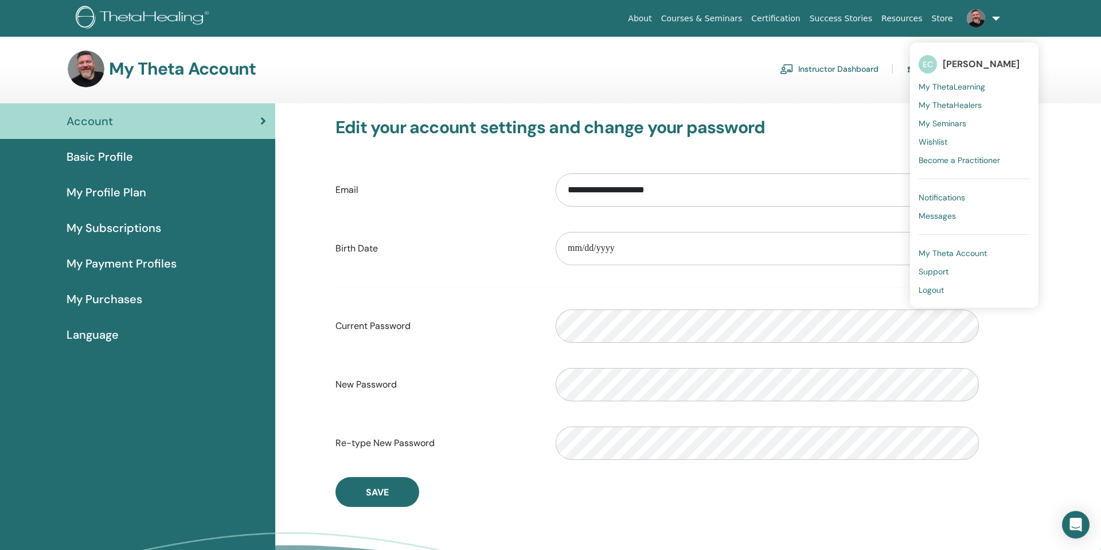
click at [940, 251] on span "My Theta Account" at bounding box center [953, 253] width 68 height 10
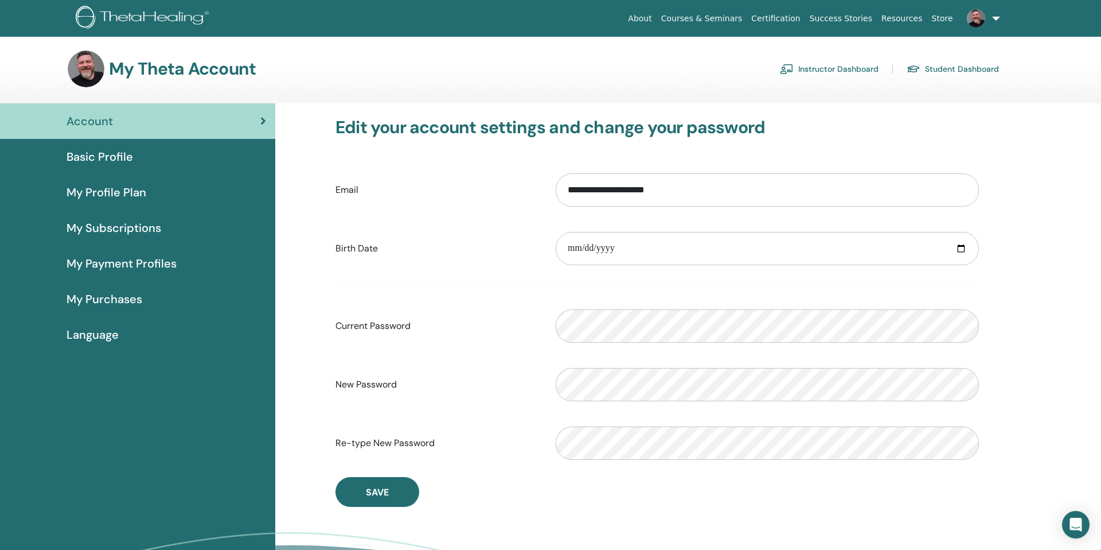
click at [110, 125] on span "Account" at bounding box center [90, 120] width 46 height 17
click at [109, 157] on span "Basic Profile" at bounding box center [100, 156] width 67 height 17
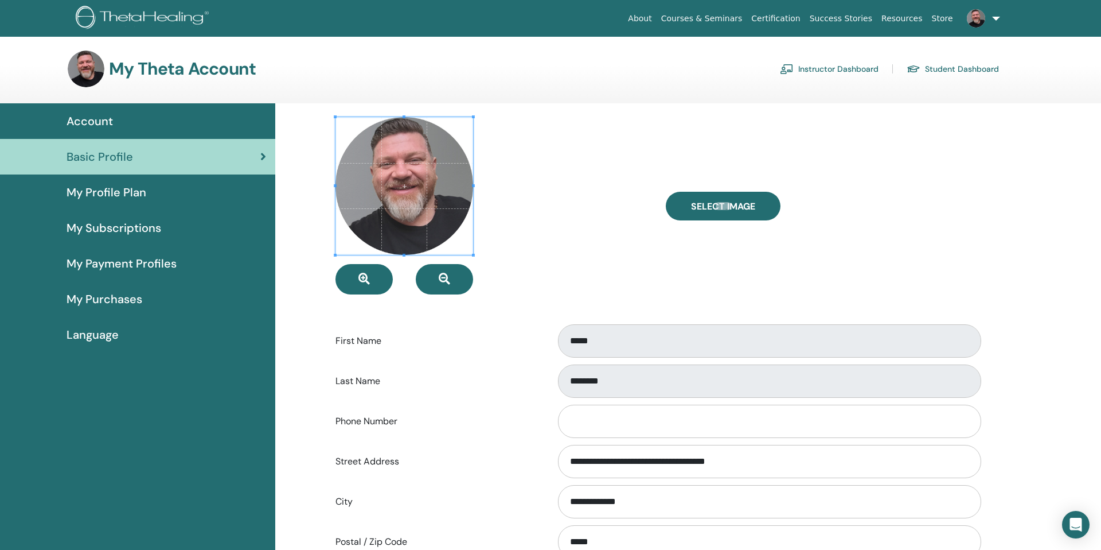
click at [100, 192] on span "My Profile Plan" at bounding box center [107, 192] width 80 height 17
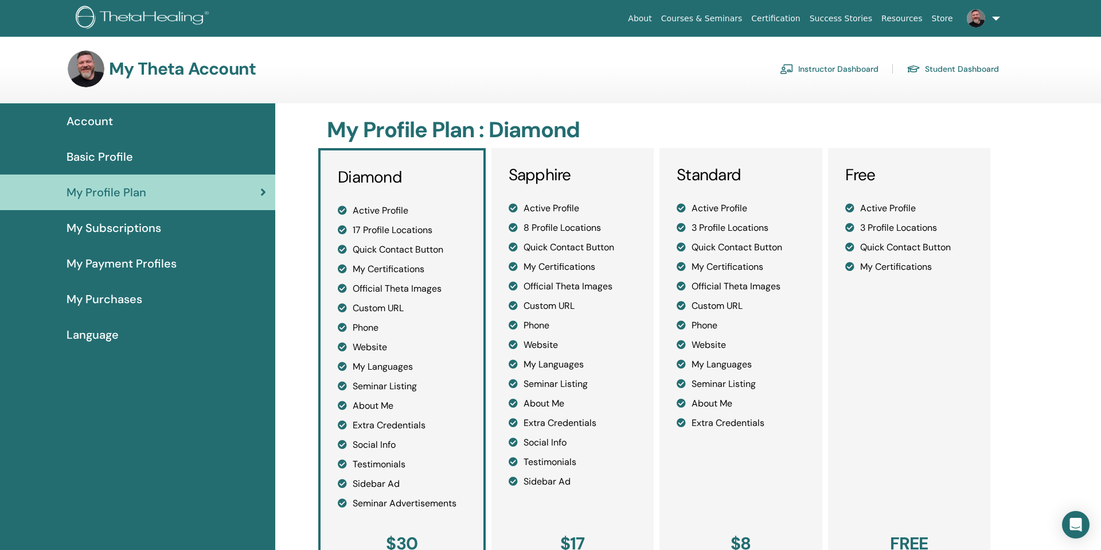
click at [837, 57] on div "My Theta Account Instructor Dashboard Student Dashboard" at bounding box center [534, 68] width 932 height 37
click at [955, 64] on link "Student Dashboard" at bounding box center [953, 69] width 92 height 18
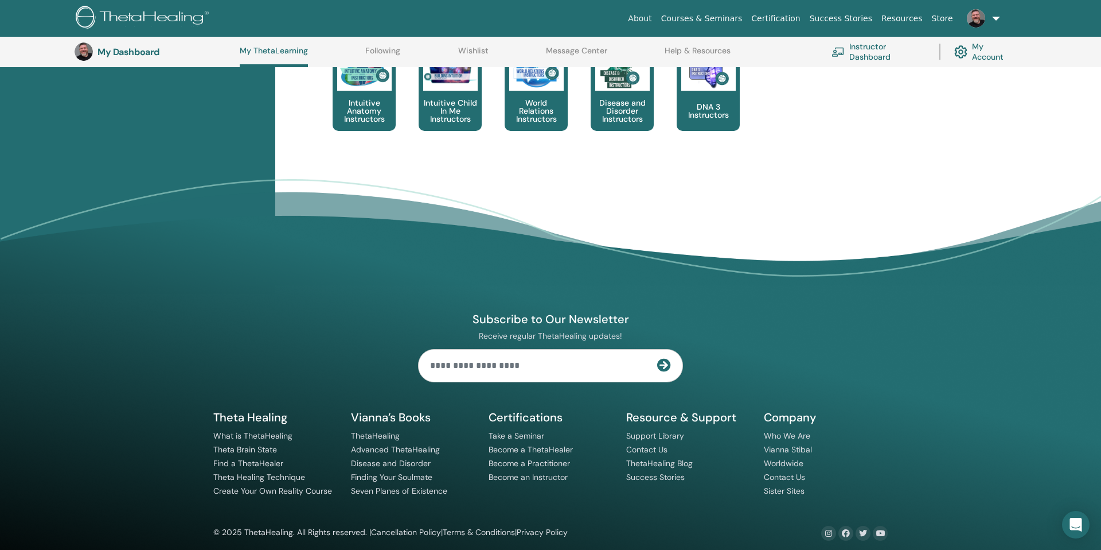
scroll to position [708, 0]
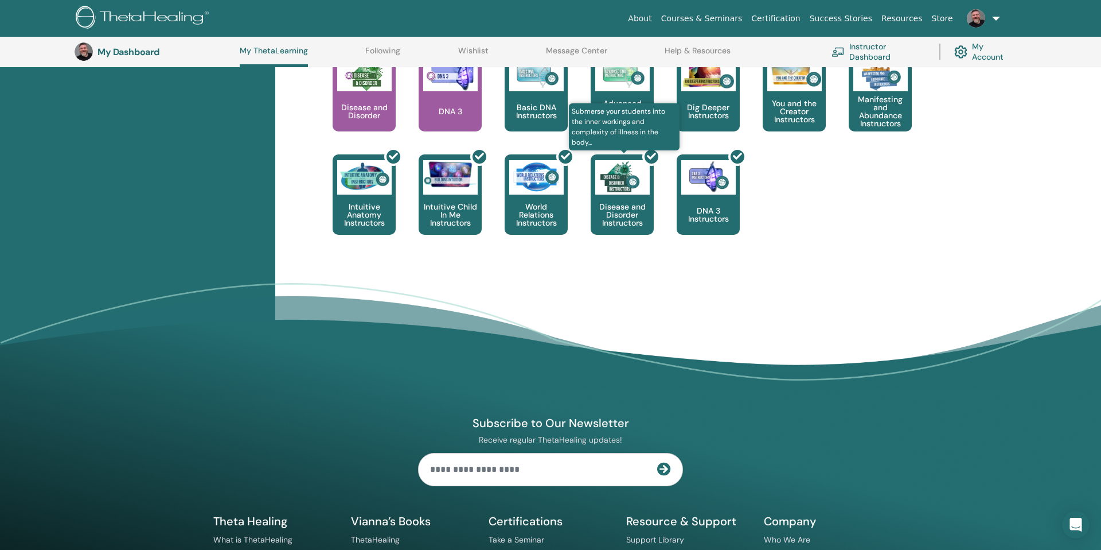
scroll to position [609, 0]
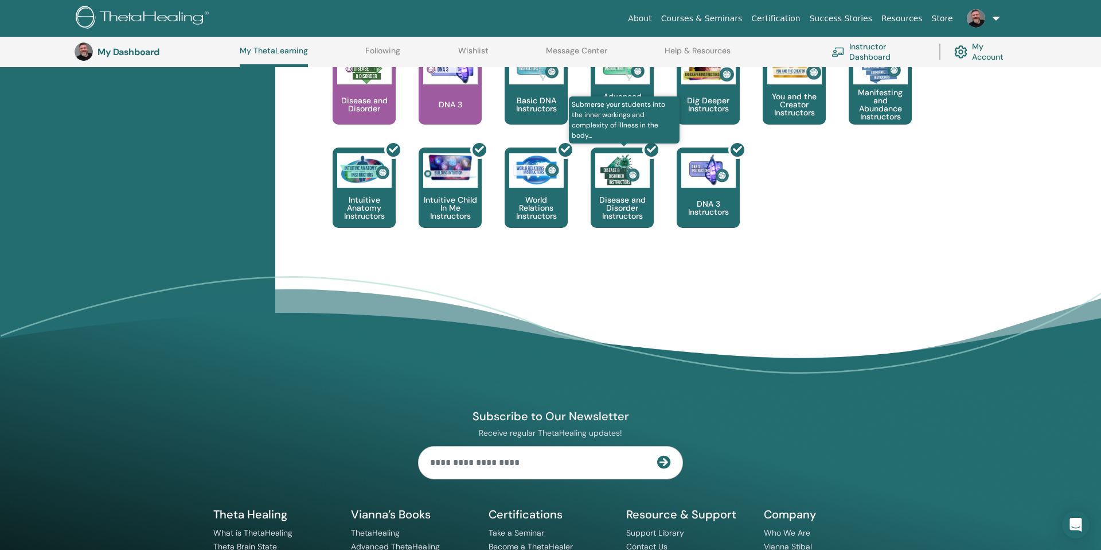
click at [641, 159] on div at bounding box center [629, 192] width 63 height 103
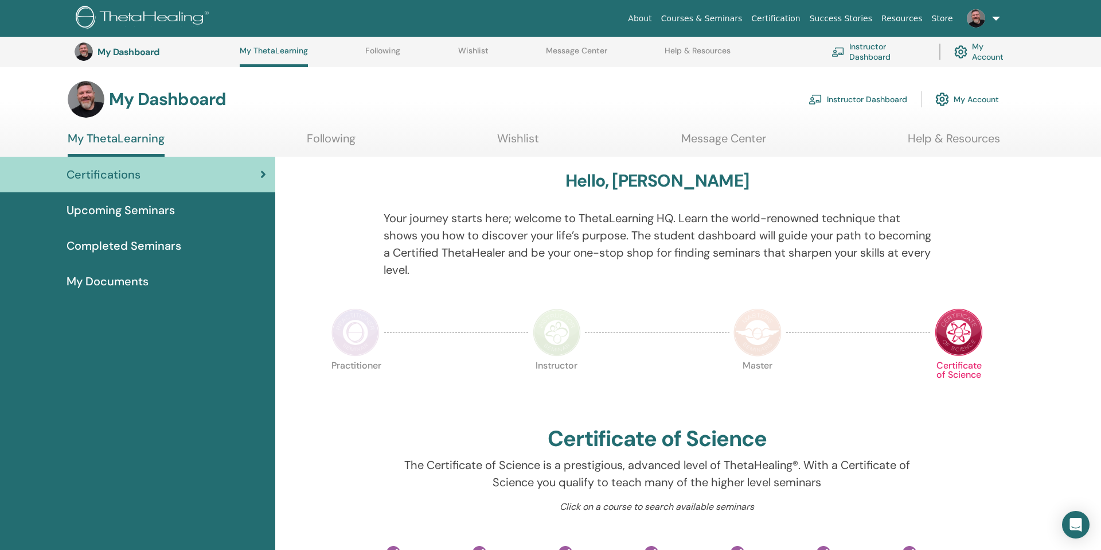
scroll to position [609, 0]
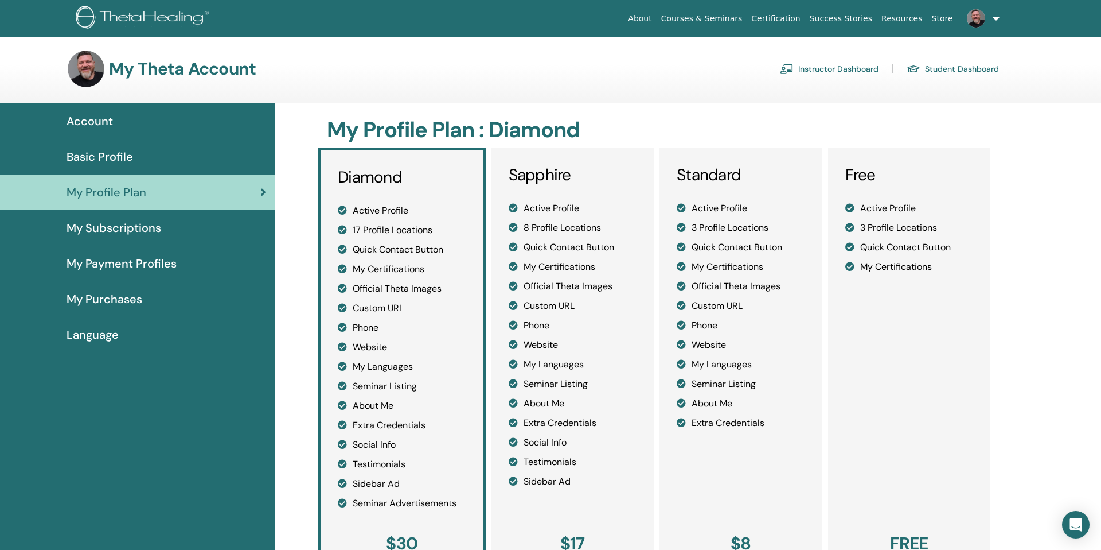
click at [838, 69] on link "Instructor Dashboard" at bounding box center [829, 69] width 99 height 18
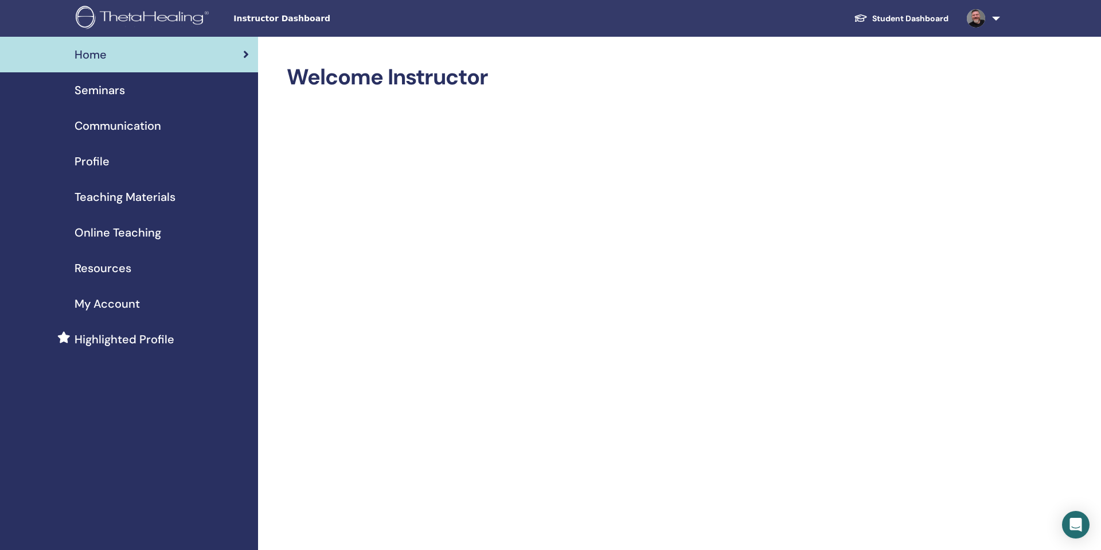
click at [107, 90] on span "Seminars" at bounding box center [100, 89] width 50 height 17
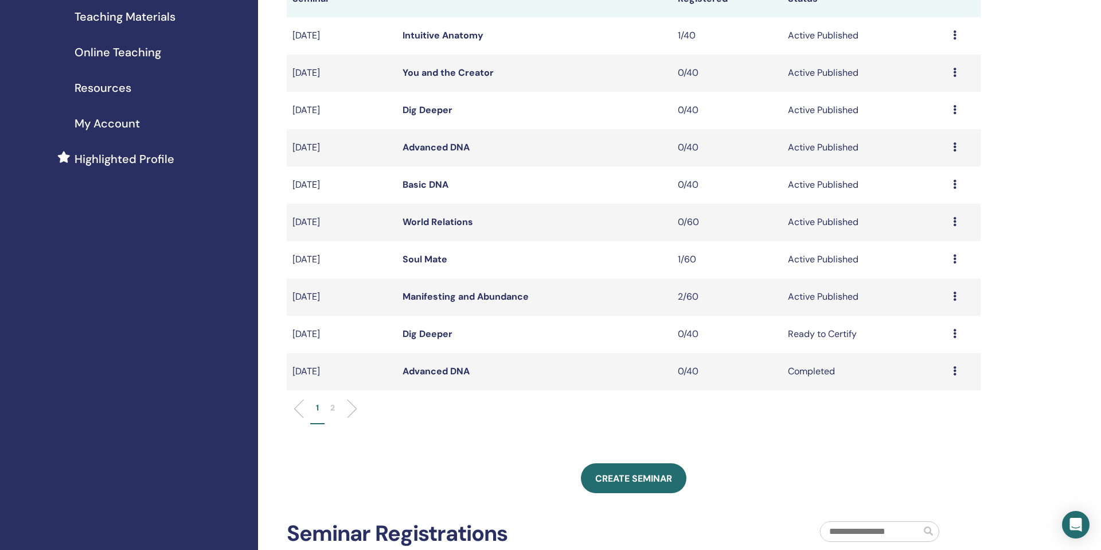
scroll to position [188, 0]
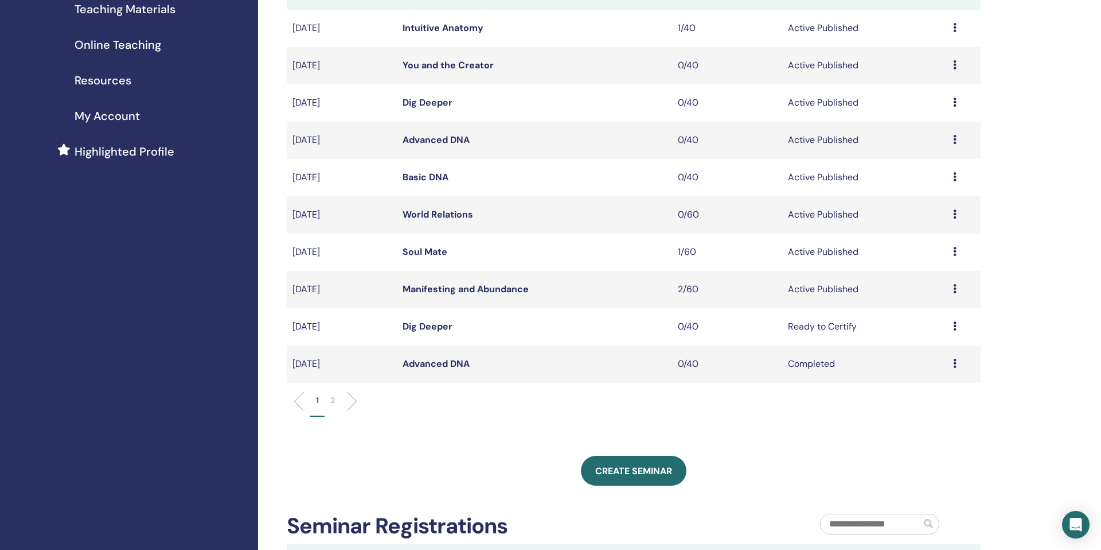
click at [953, 294] on div "Preview Edit Attendees Cancel" at bounding box center [964, 289] width 22 height 14
click at [928, 304] on link "Preview" at bounding box center [914, 303] width 33 height 12
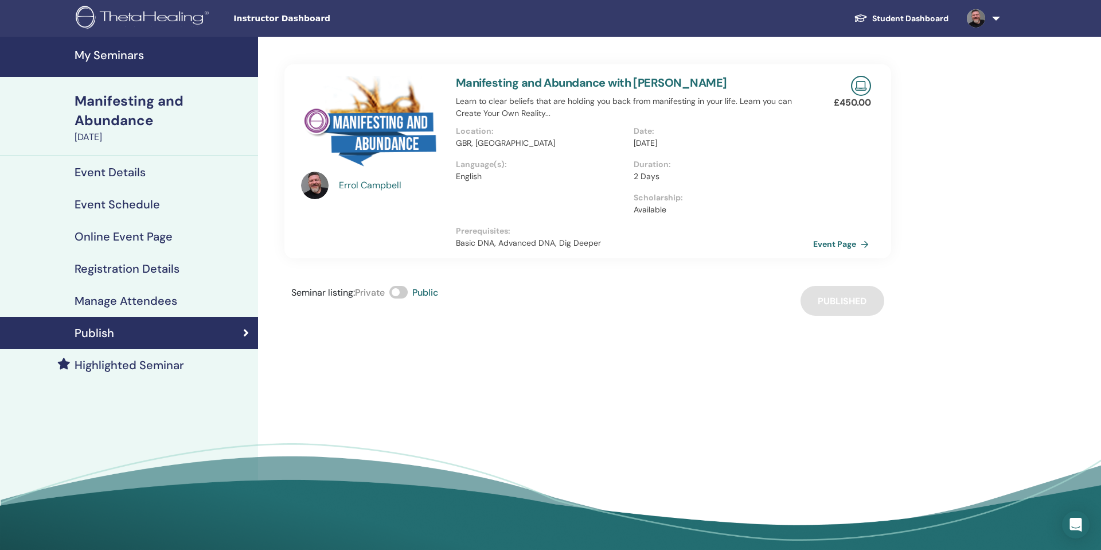
click at [827, 240] on link "Event Page" at bounding box center [843, 243] width 60 height 17
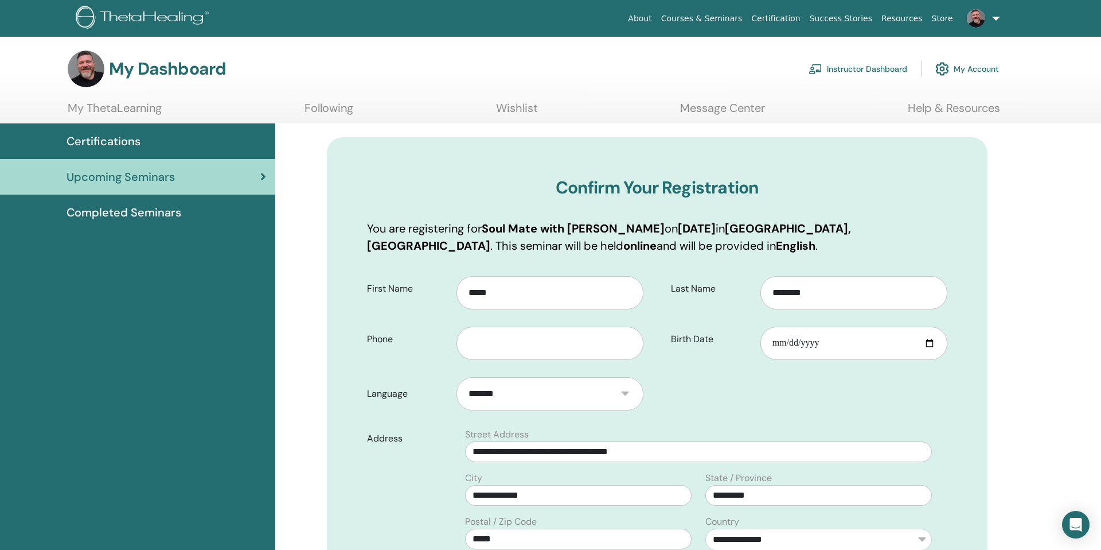
click at [159, 75] on h3 "My Dashboard" at bounding box center [167, 69] width 117 height 21
click at [127, 102] on link "My ThetaLearning" at bounding box center [115, 112] width 94 height 22
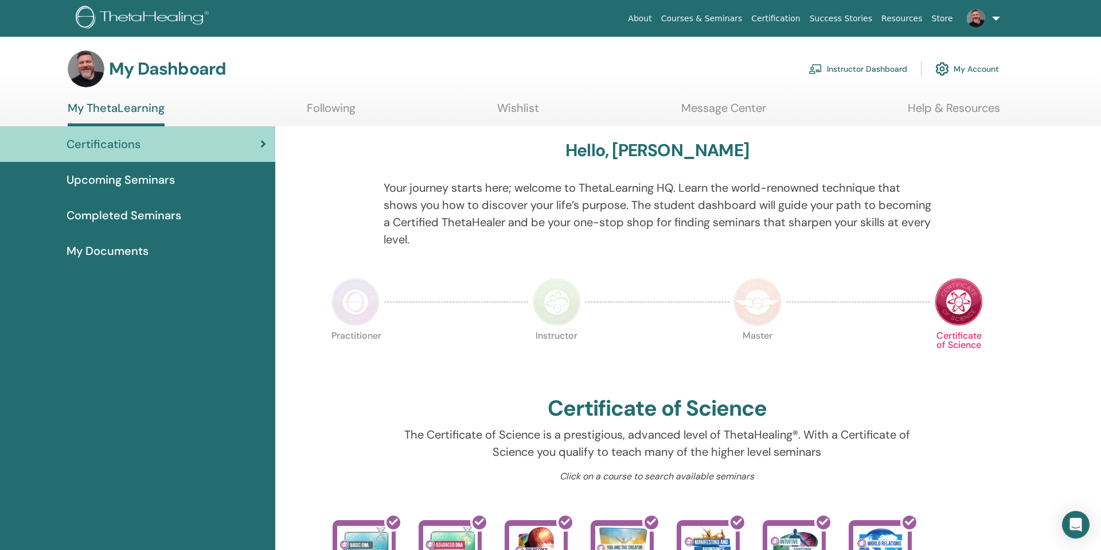
click at [956, 107] on link "Help & Resources" at bounding box center [954, 112] width 92 height 22
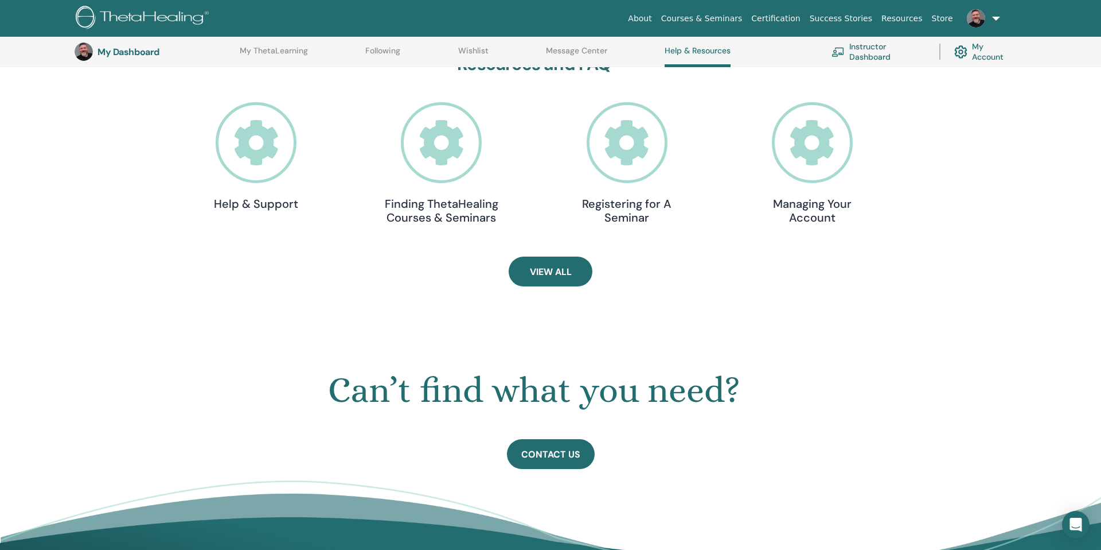
scroll to position [347, 0]
click at [578, 273] on link "View All" at bounding box center [551, 272] width 84 height 30
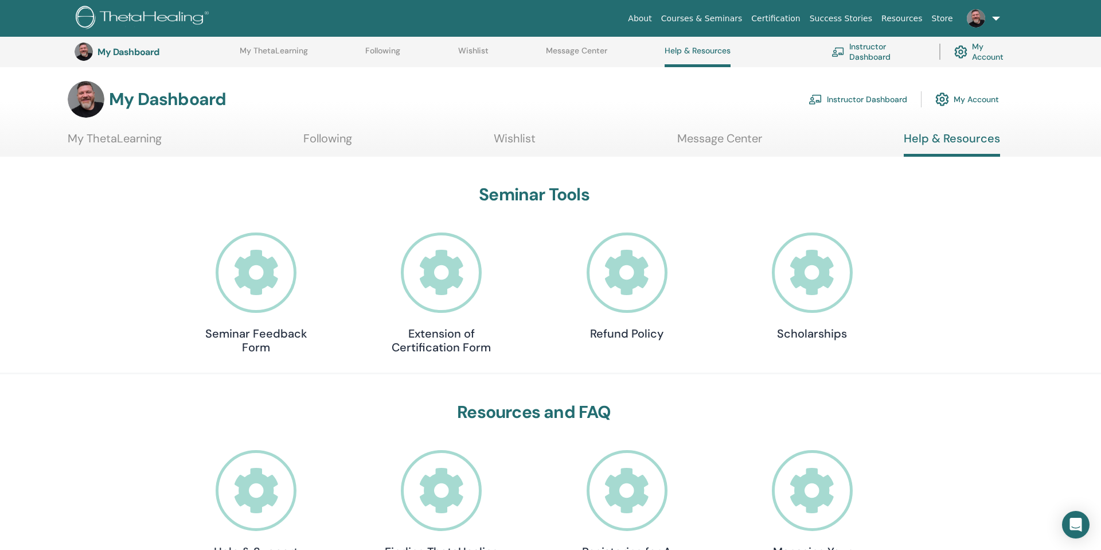
scroll to position [346, 0]
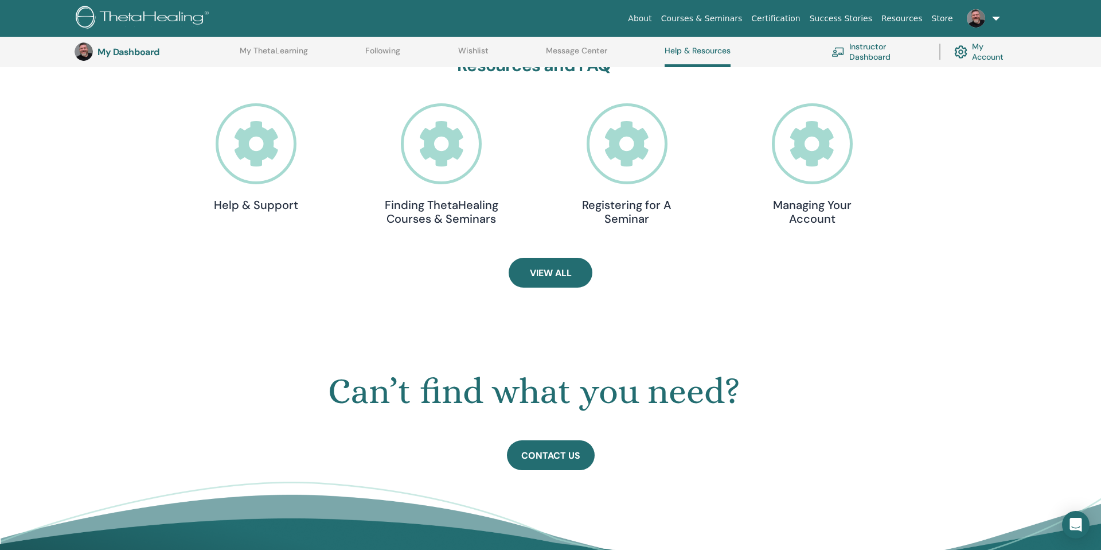
click at [997, 52] on link "My Account" at bounding box center [985, 51] width 61 height 25
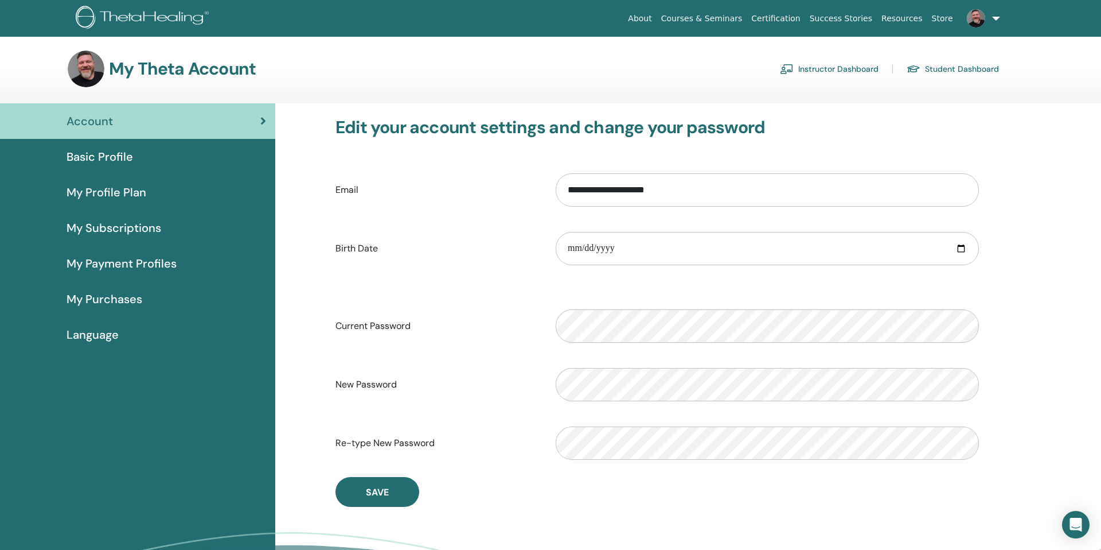
click at [823, 72] on link "Instructor Dashboard" at bounding box center [829, 69] width 99 height 18
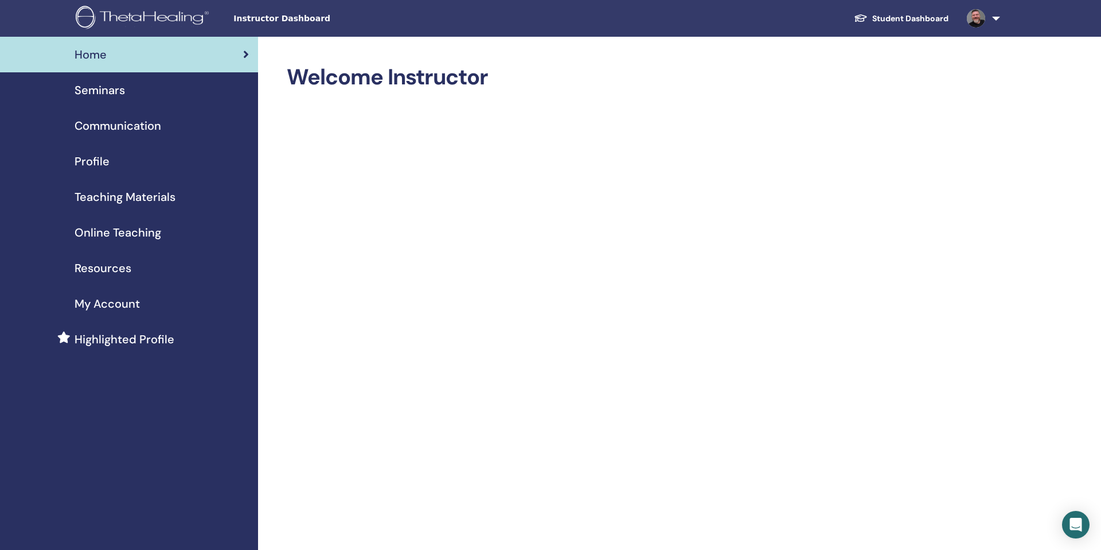
click at [108, 85] on span "Seminars" at bounding box center [100, 89] width 50 height 17
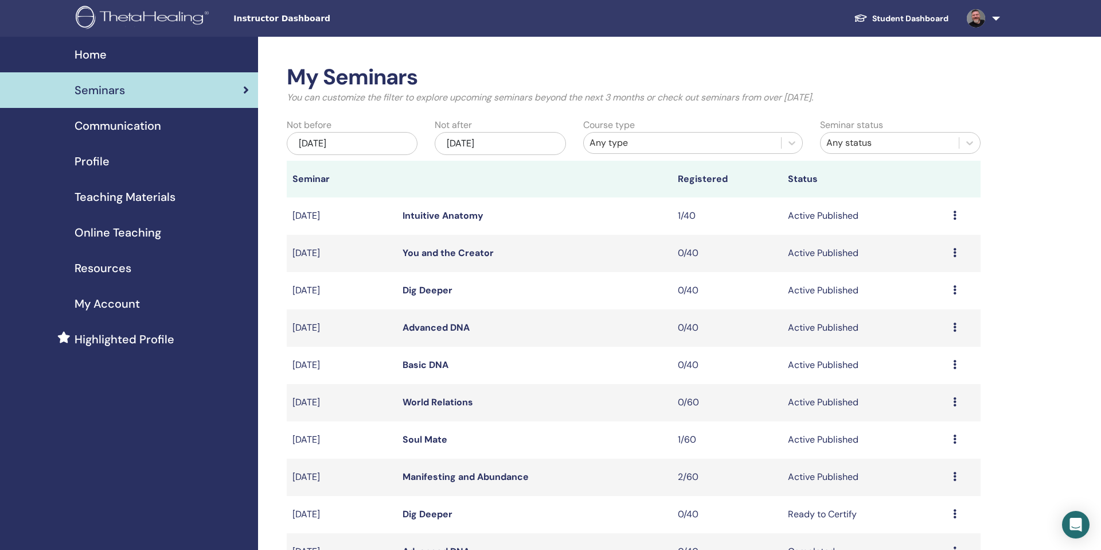
click at [507, 479] on link "Manifesting and Abundance" at bounding box center [466, 476] width 126 height 12
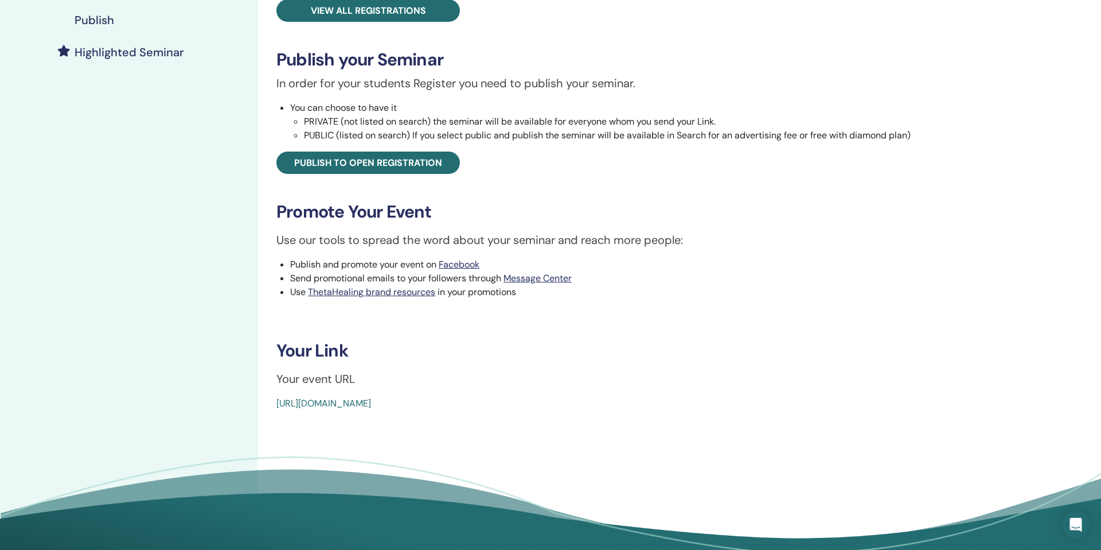
scroll to position [318, 0]
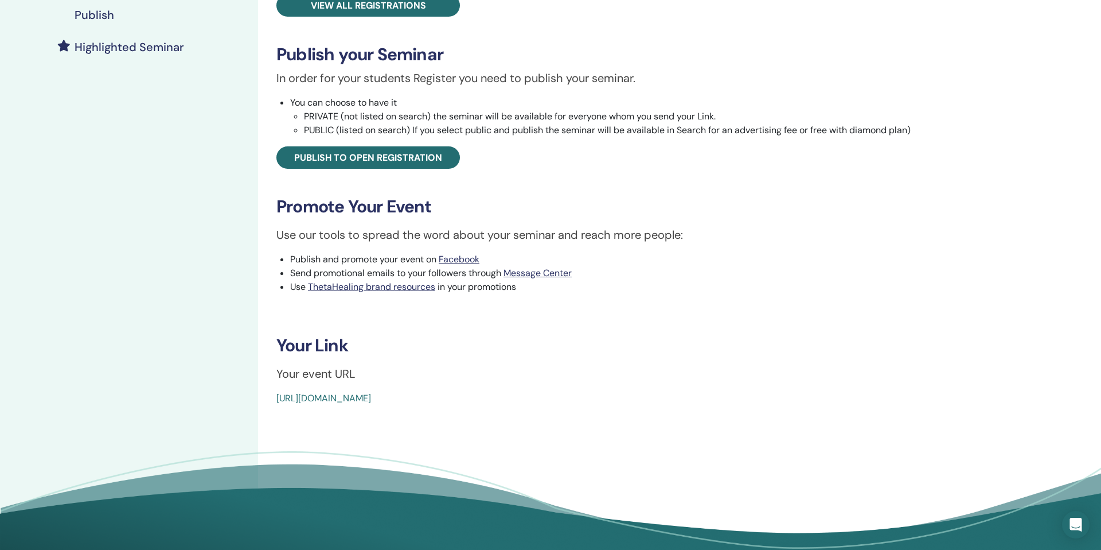
click at [371, 395] on link "[URL][DOMAIN_NAME]" at bounding box center [324, 398] width 95 height 12
